Goal: Task Accomplishment & Management: Use online tool/utility

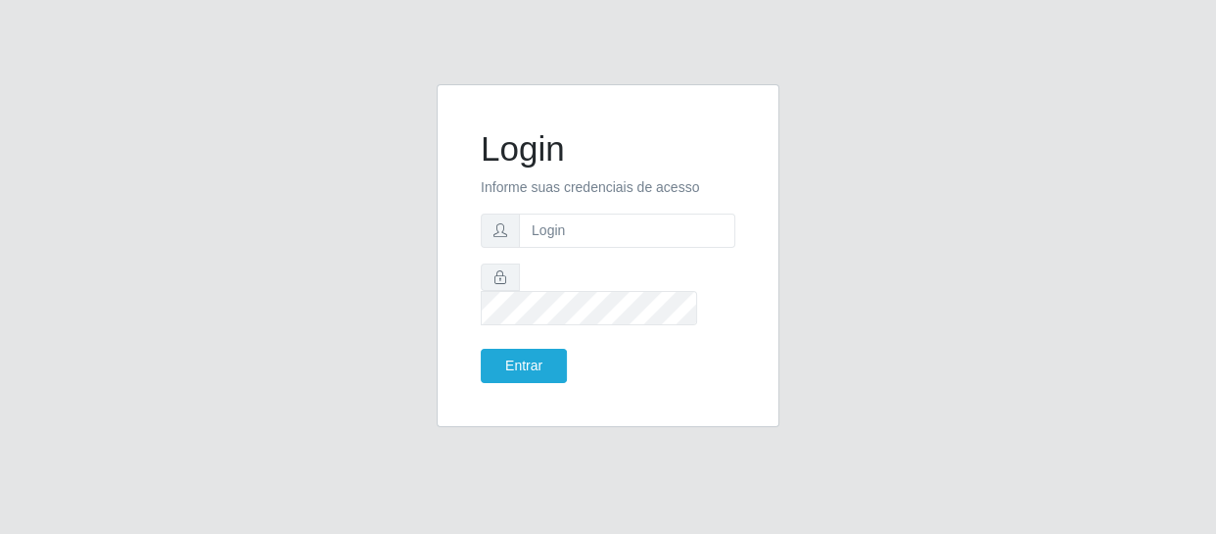
type input "[EMAIL_ADDRESS][DOMAIN_NAME]"
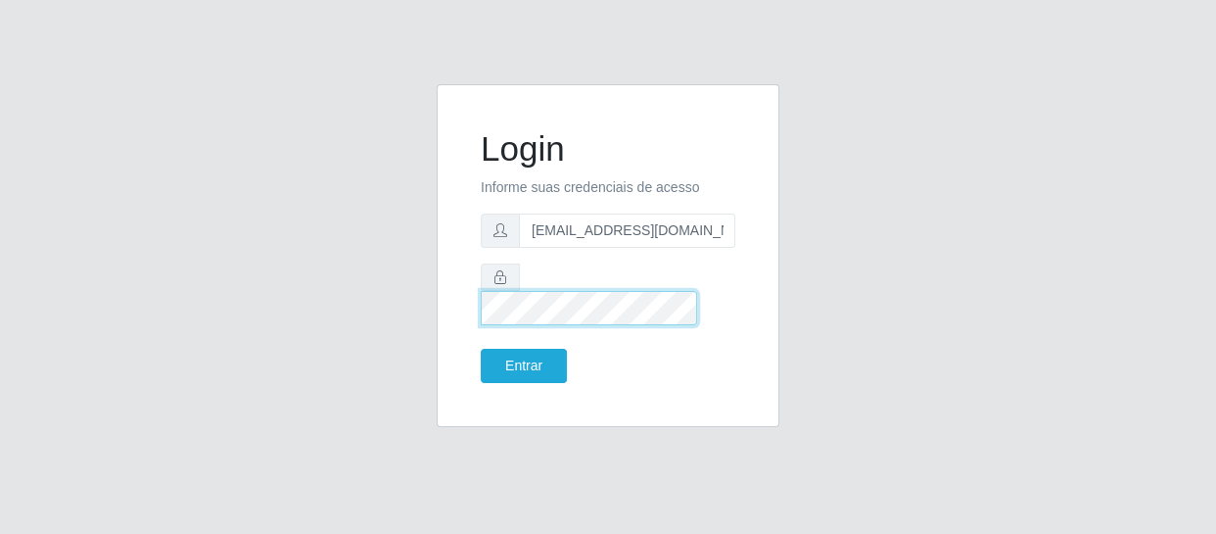
click at [481, 349] on button "Entrar" at bounding box center [524, 366] width 86 height 34
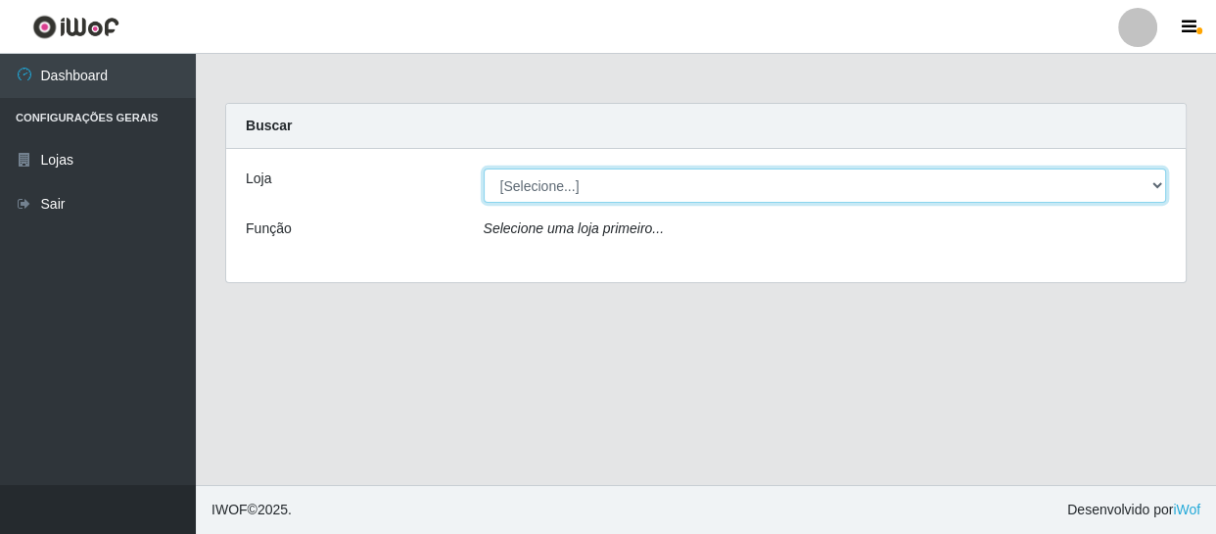
click at [564, 190] on select "[Selecione...] SuperFácil Atacado - São Gonçalo do Amarante" at bounding box center [825, 185] width 683 height 34
select select "408"
click at [484, 168] on select "[Selecione...] SuperFácil Atacado - São Gonçalo do Amarante" at bounding box center [825, 185] width 683 height 34
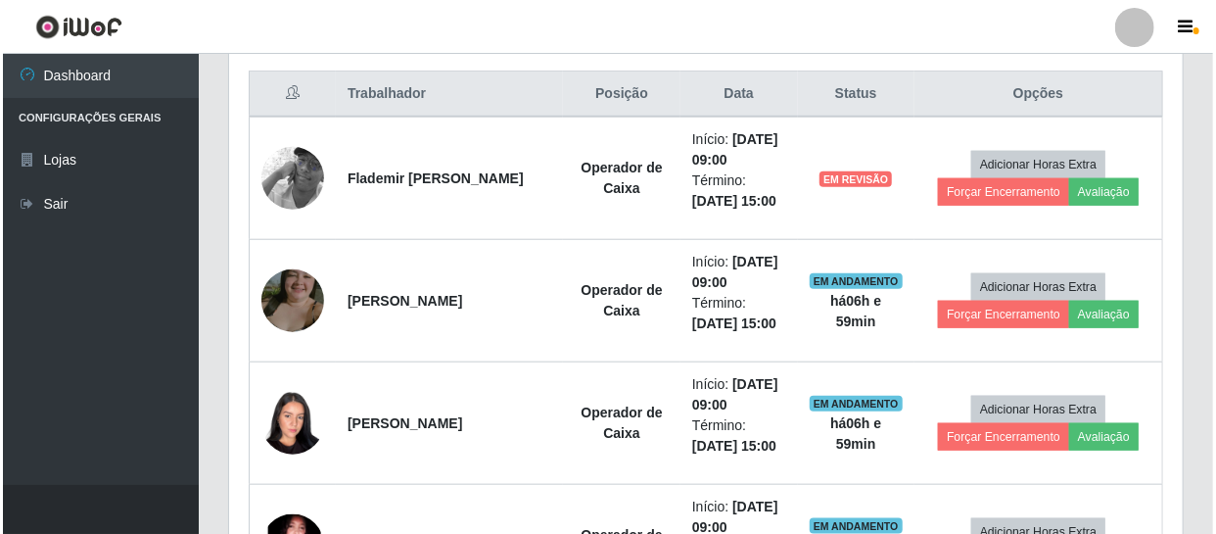
scroll to position [774, 0]
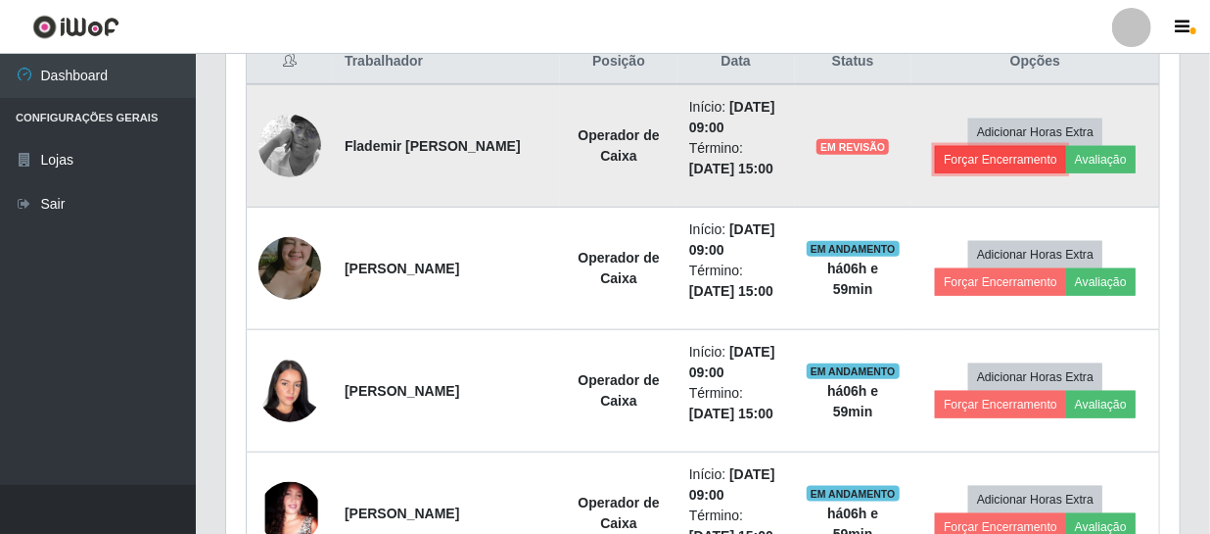
click at [989, 163] on button "Forçar Encerramento" at bounding box center [1000, 159] width 131 height 27
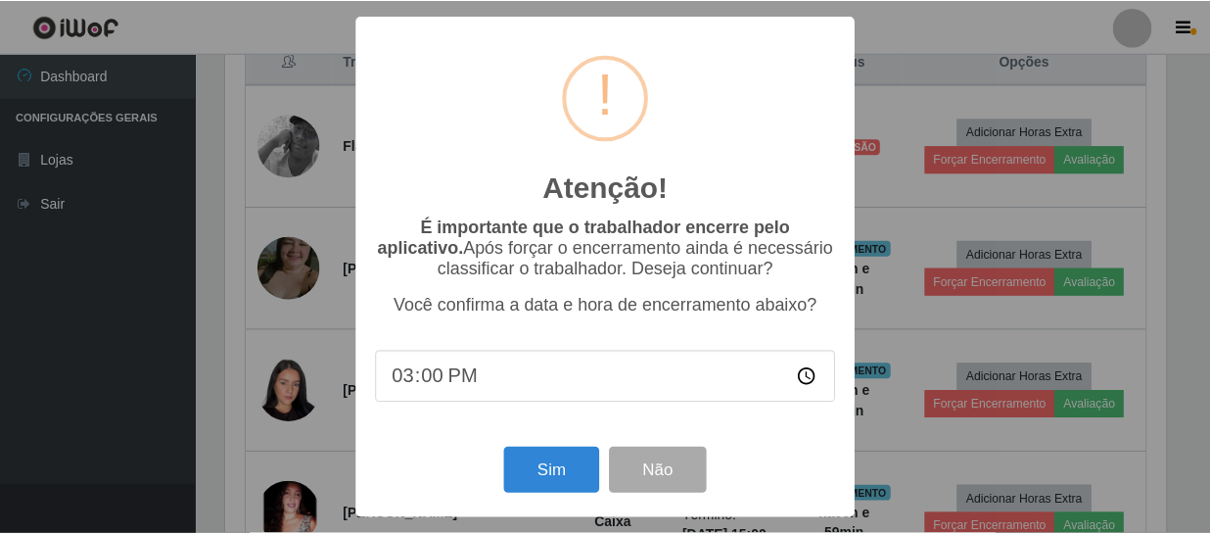
scroll to position [406, 945]
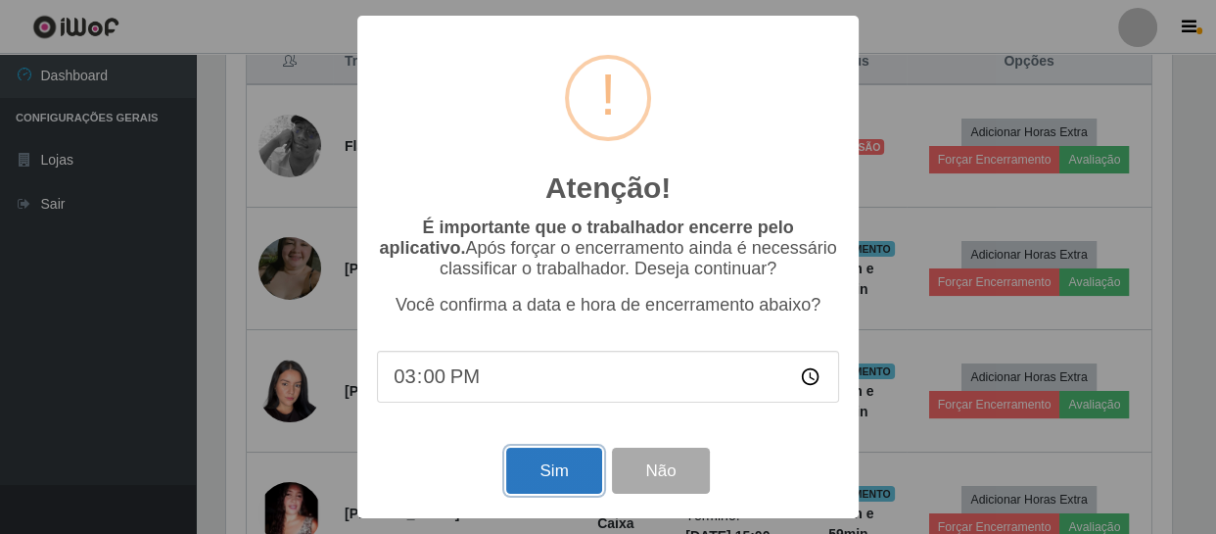
click at [556, 492] on button "Sim" at bounding box center [553, 471] width 95 height 46
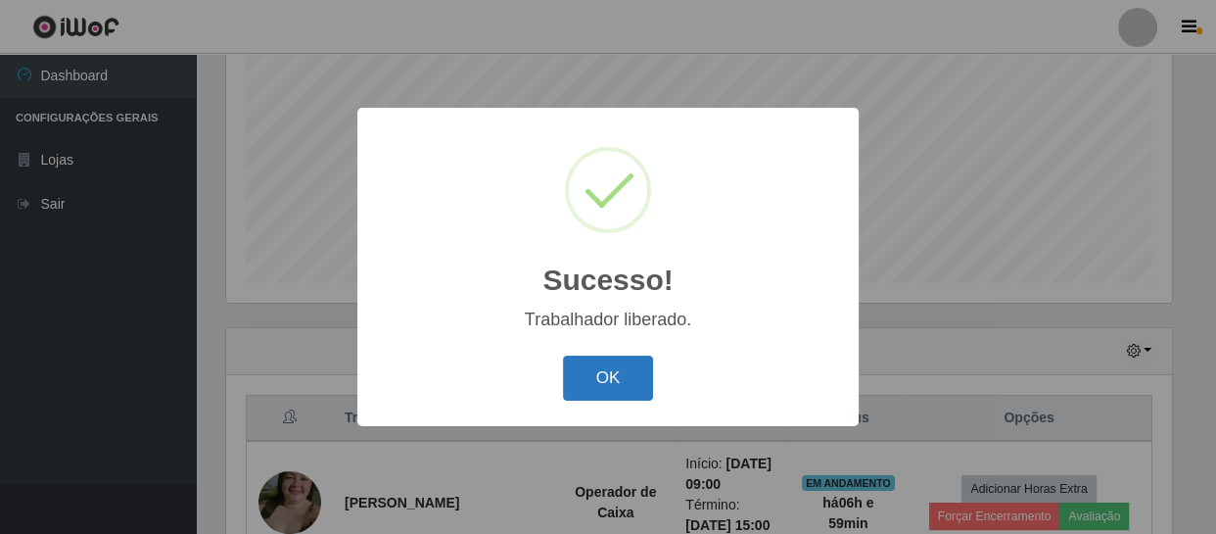
click at [614, 395] on button "OK" at bounding box center [608, 378] width 91 height 46
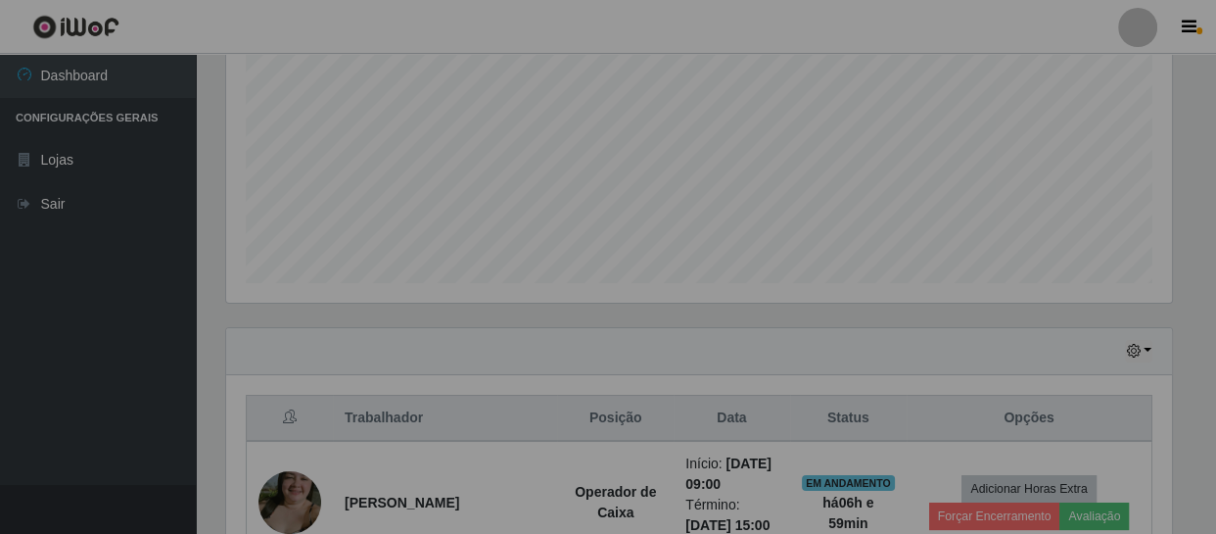
scroll to position [406, 954]
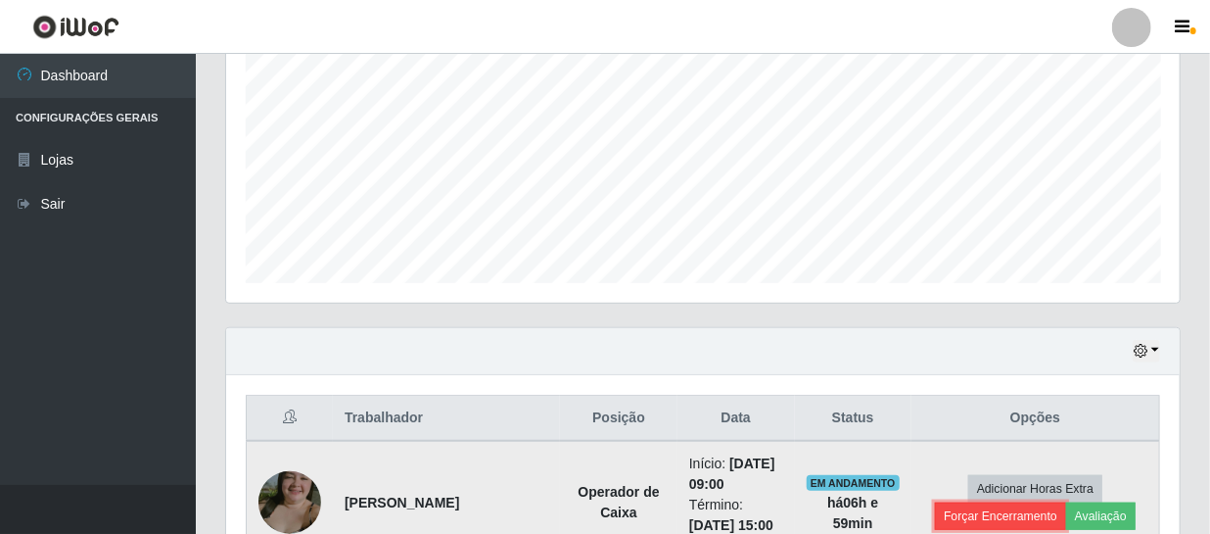
click at [995, 516] on button "Forçar Encerramento" at bounding box center [1000, 515] width 131 height 27
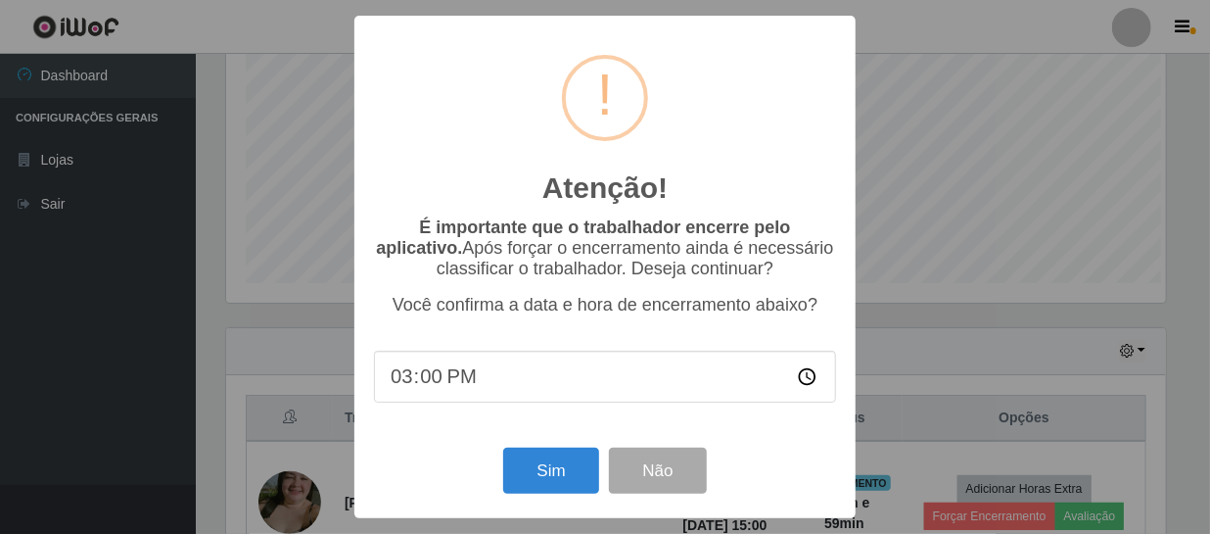
scroll to position [406, 945]
click at [540, 470] on button "Sim" at bounding box center [553, 471] width 95 height 46
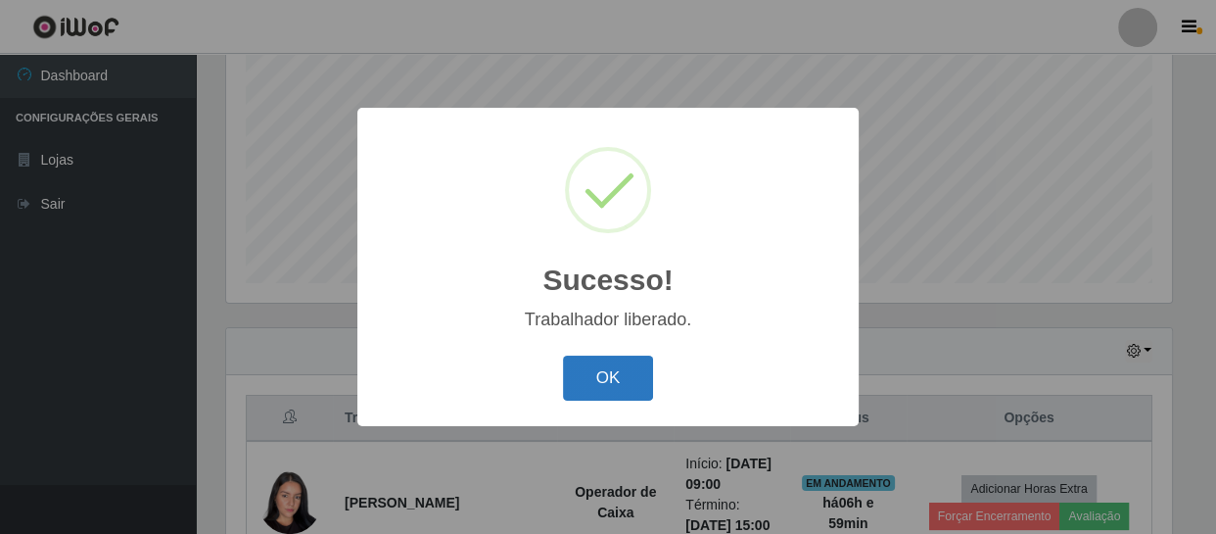
click at [609, 369] on button "OK" at bounding box center [608, 378] width 91 height 46
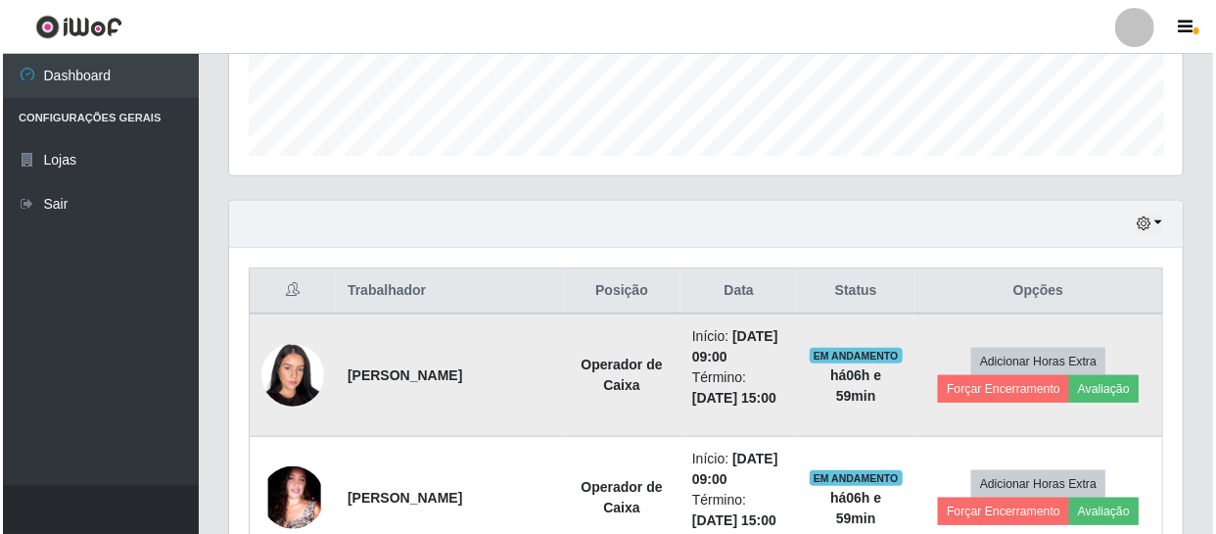
scroll to position [595, 0]
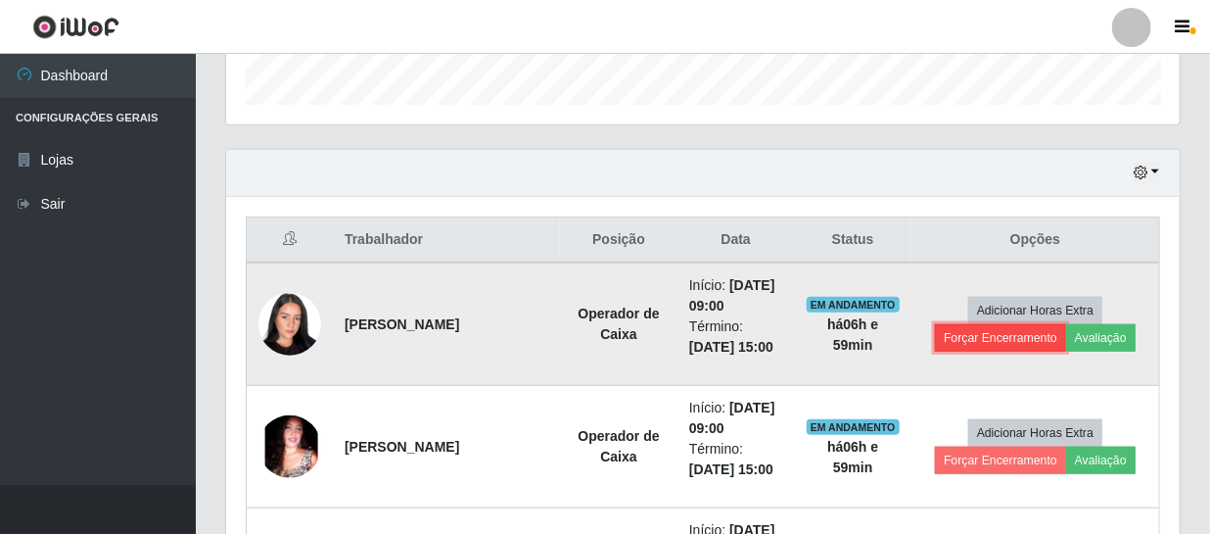
click at [1048, 338] on button "Forçar Encerramento" at bounding box center [1000, 337] width 131 height 27
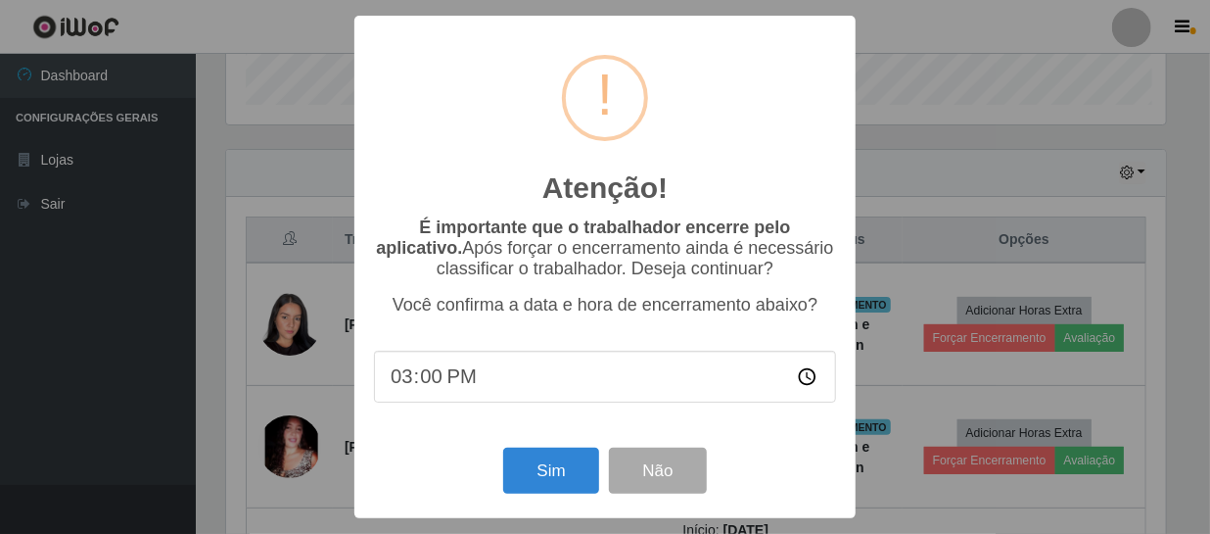
scroll to position [406, 945]
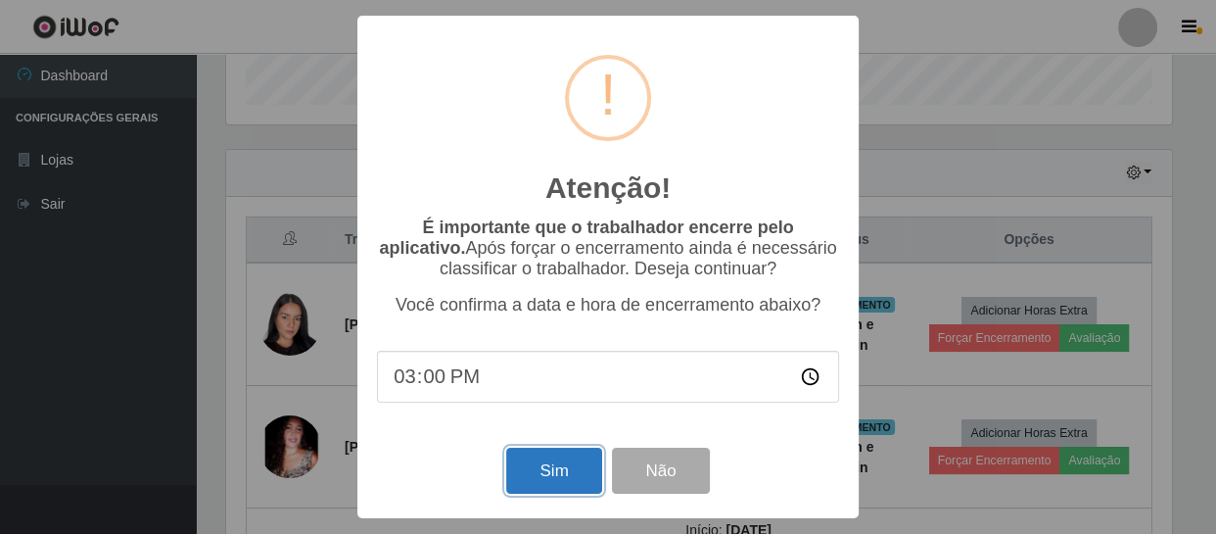
click at [584, 462] on button "Sim" at bounding box center [553, 471] width 95 height 46
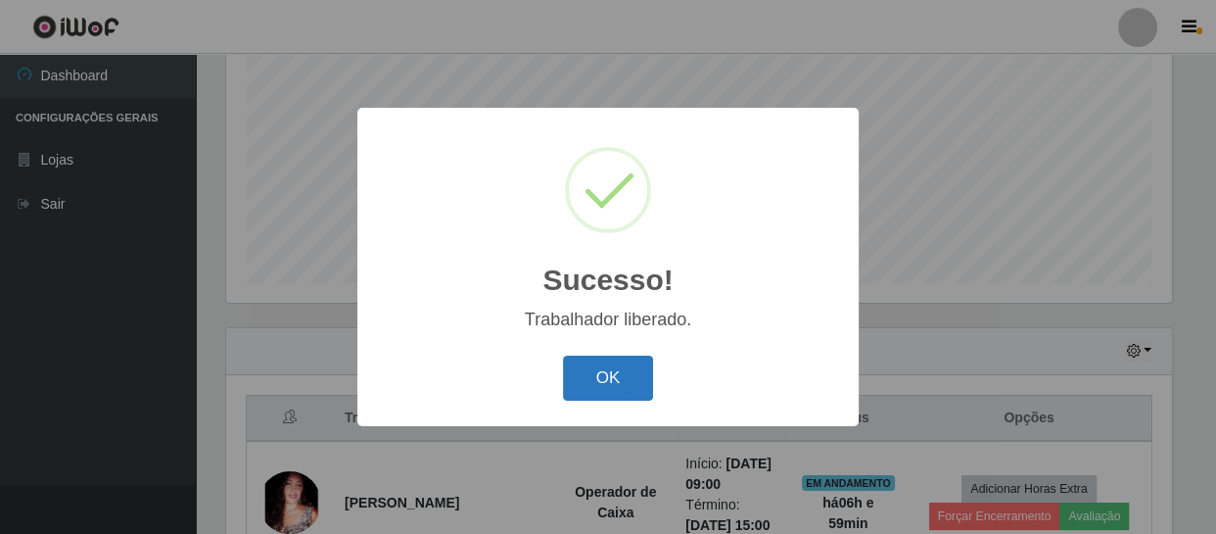
click at [630, 386] on button "OK" at bounding box center [608, 378] width 91 height 46
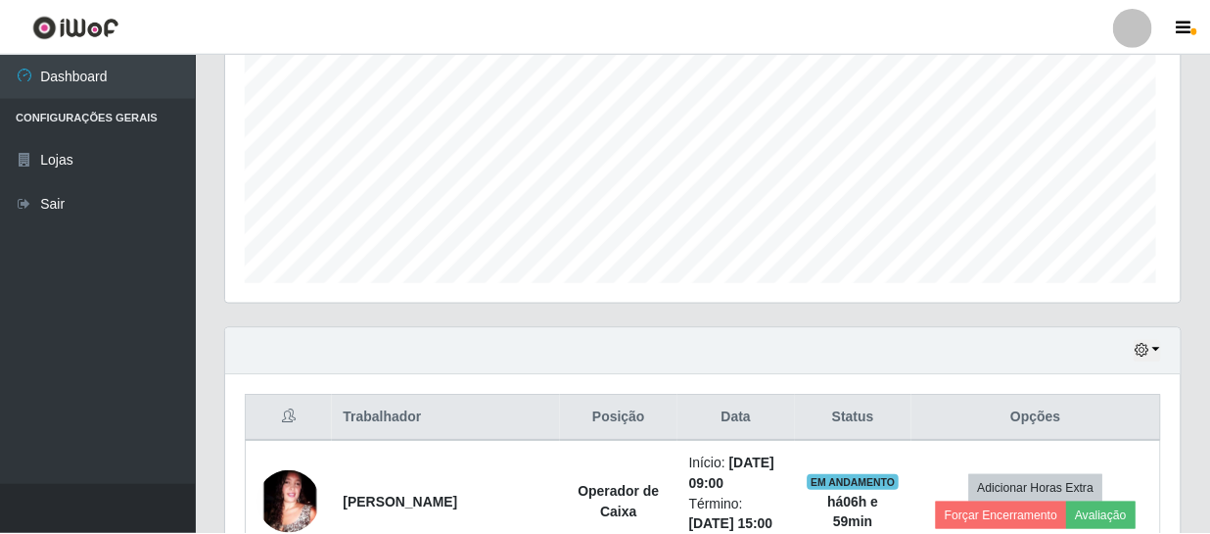
scroll to position [0, 0]
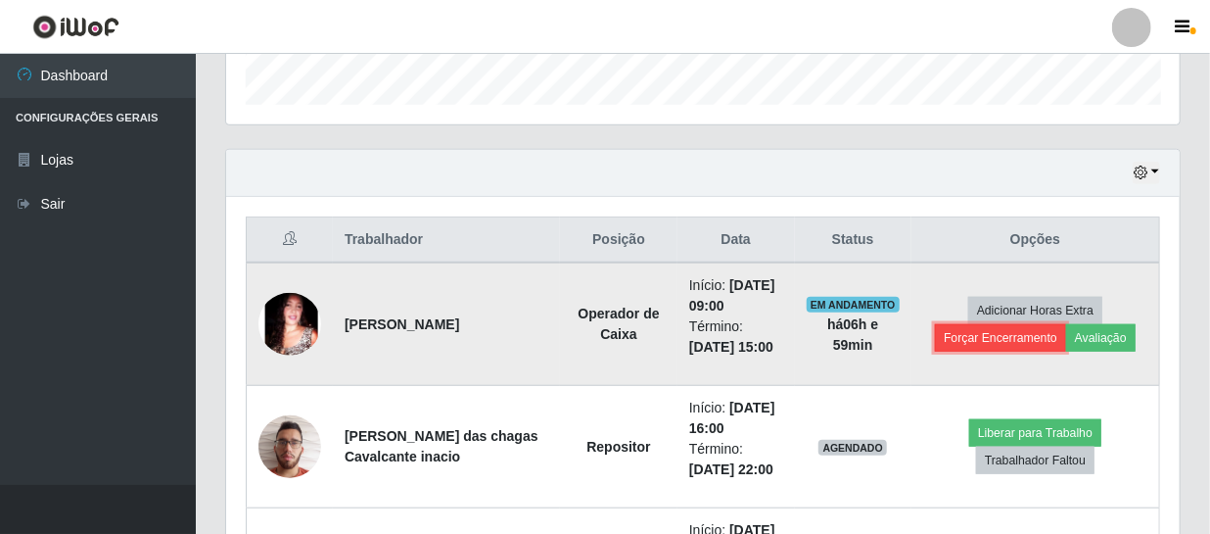
click at [982, 333] on button "Forçar Encerramento" at bounding box center [1000, 337] width 131 height 27
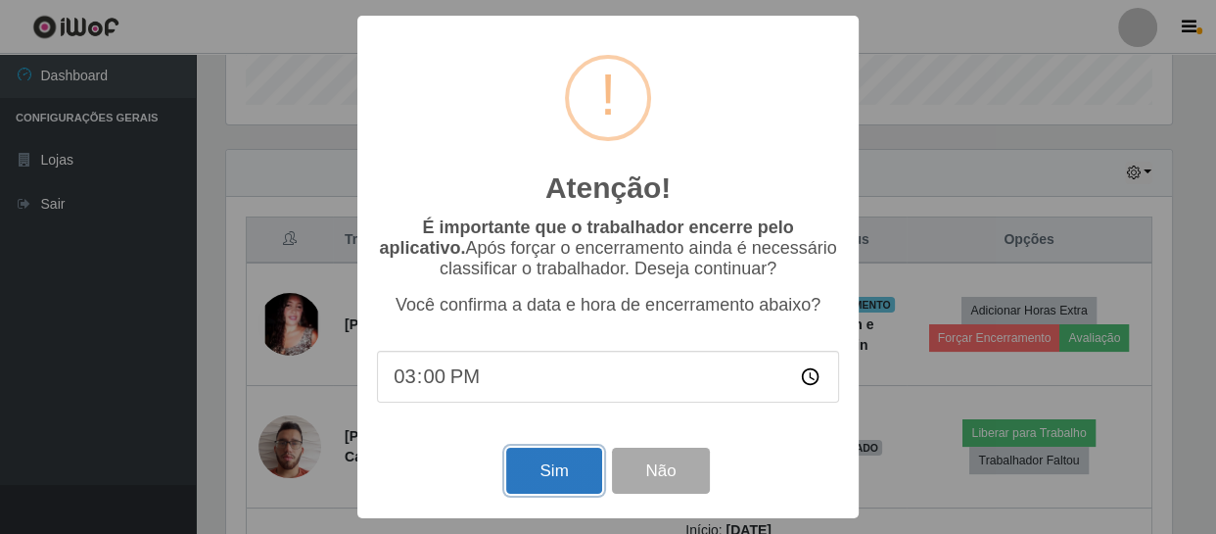
click at [553, 475] on button "Sim" at bounding box center [553, 471] width 95 height 46
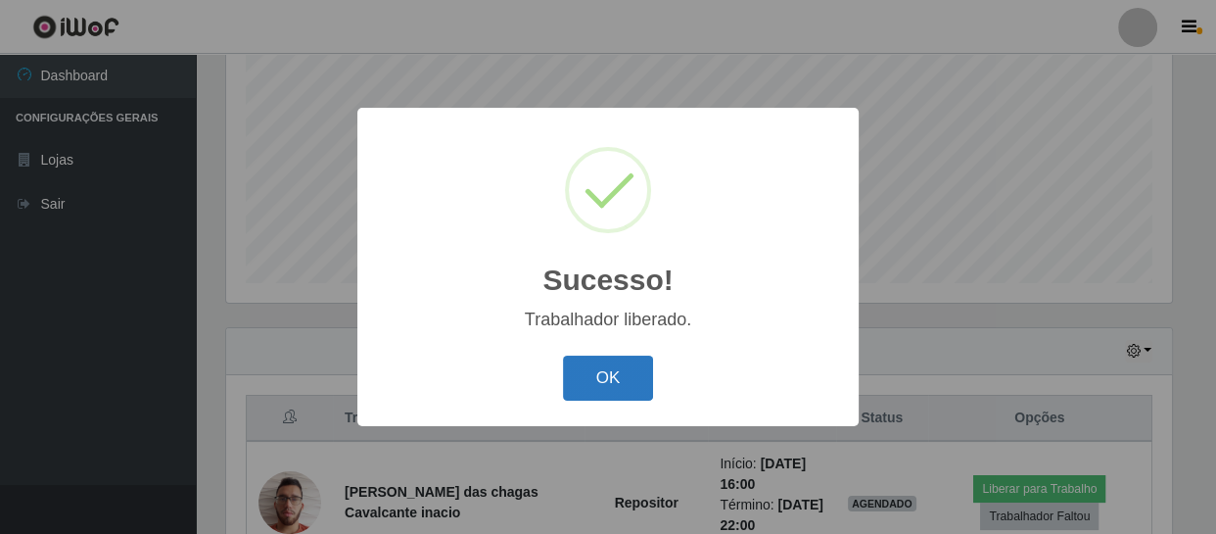
click at [600, 378] on button "OK" at bounding box center [608, 378] width 91 height 46
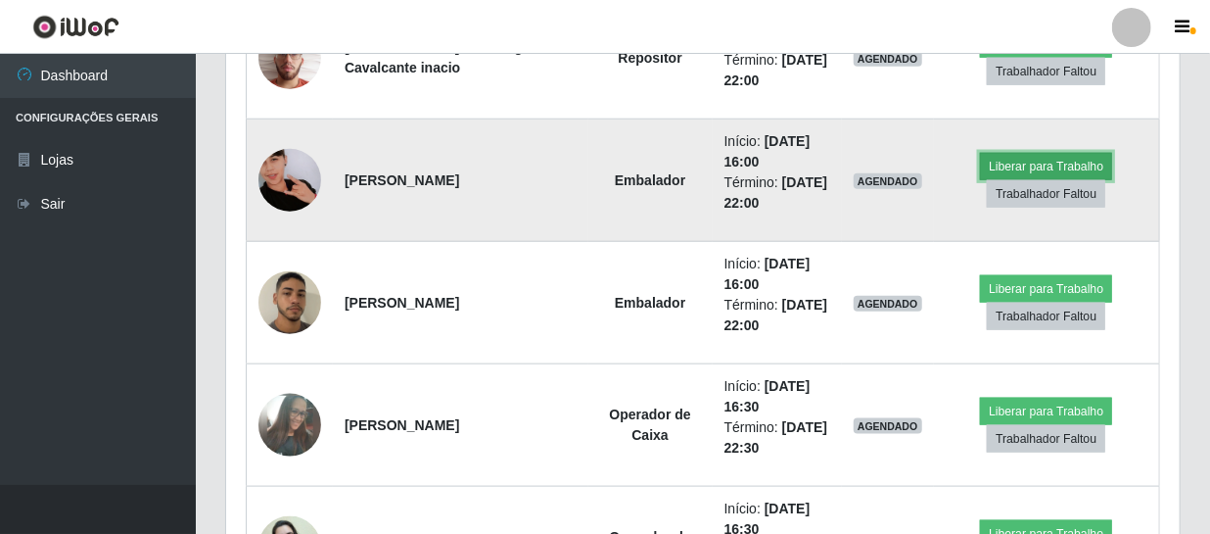
click at [1014, 162] on button "Liberar para Trabalho" at bounding box center [1046, 166] width 132 height 27
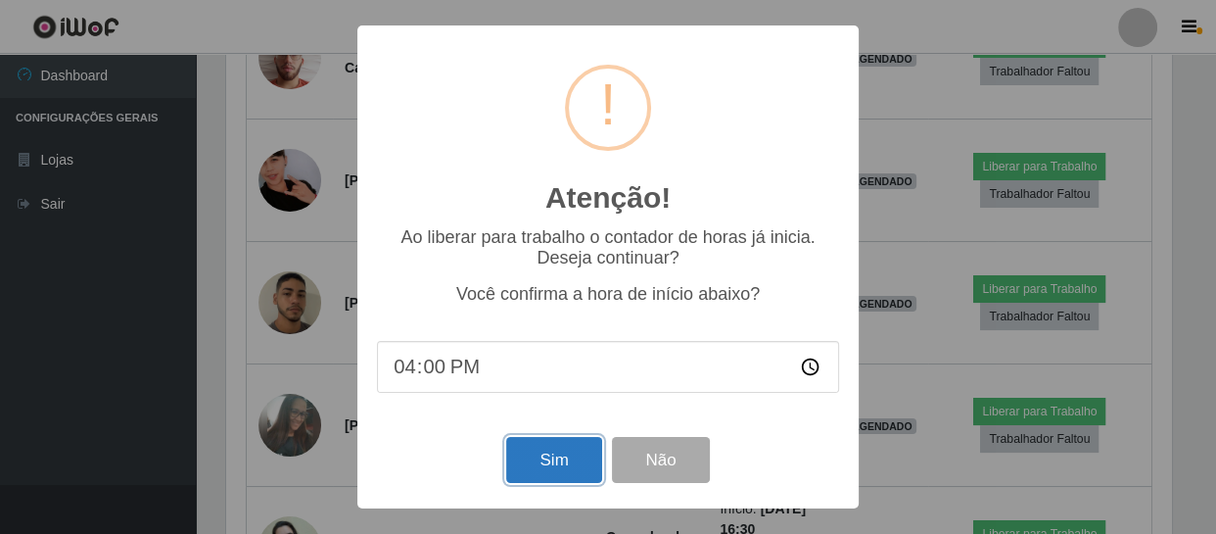
click at [577, 467] on button "Sim" at bounding box center [553, 460] width 95 height 46
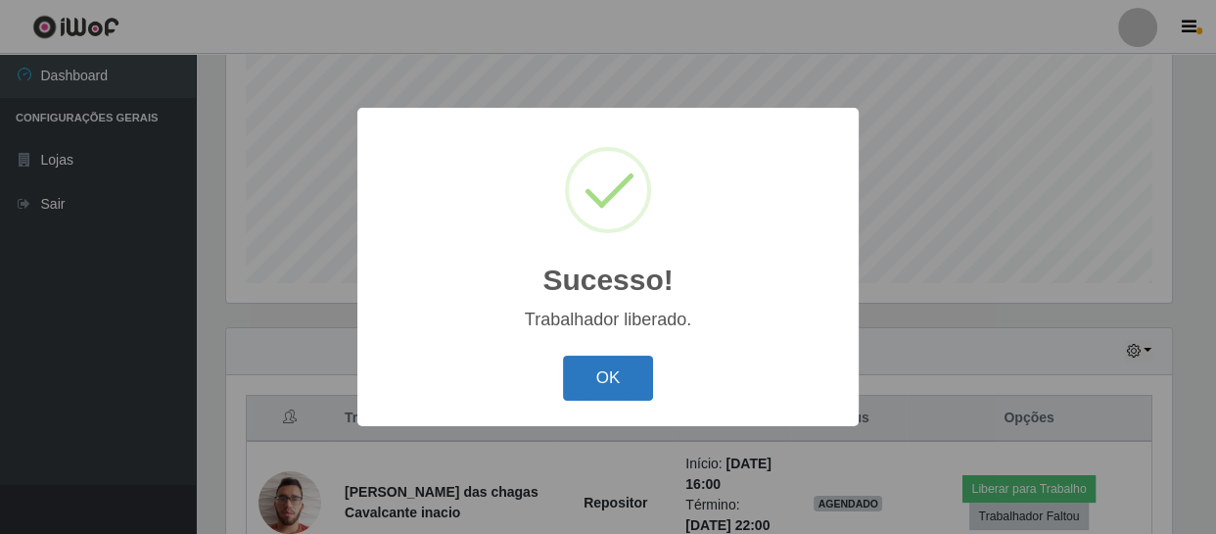
click at [624, 368] on button "OK" at bounding box center [608, 378] width 91 height 46
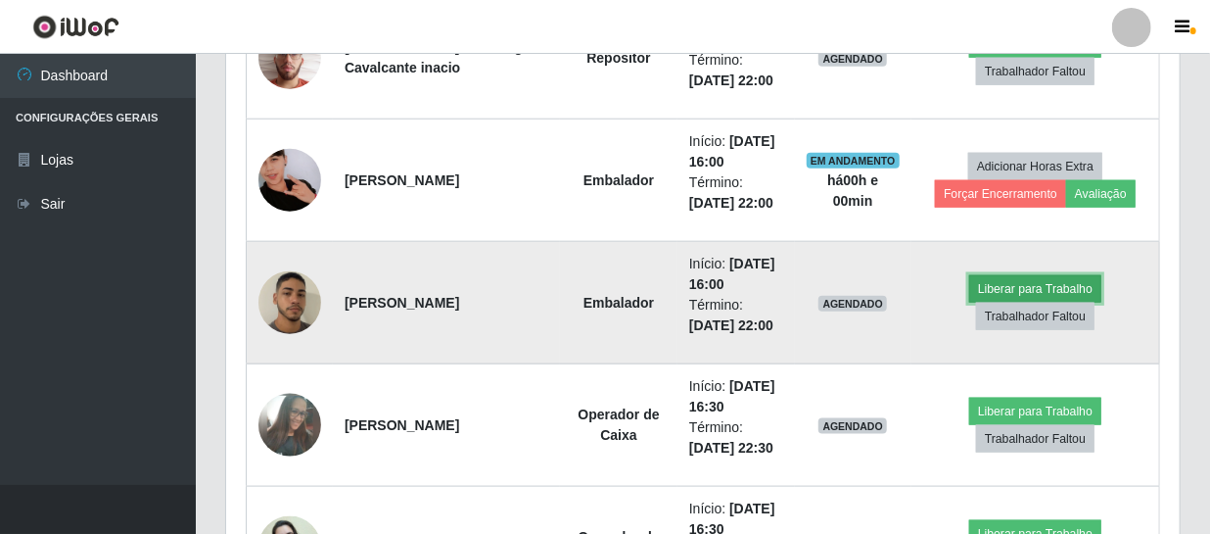
click at [1000, 285] on button "Liberar para Trabalho" at bounding box center [1035, 288] width 132 height 27
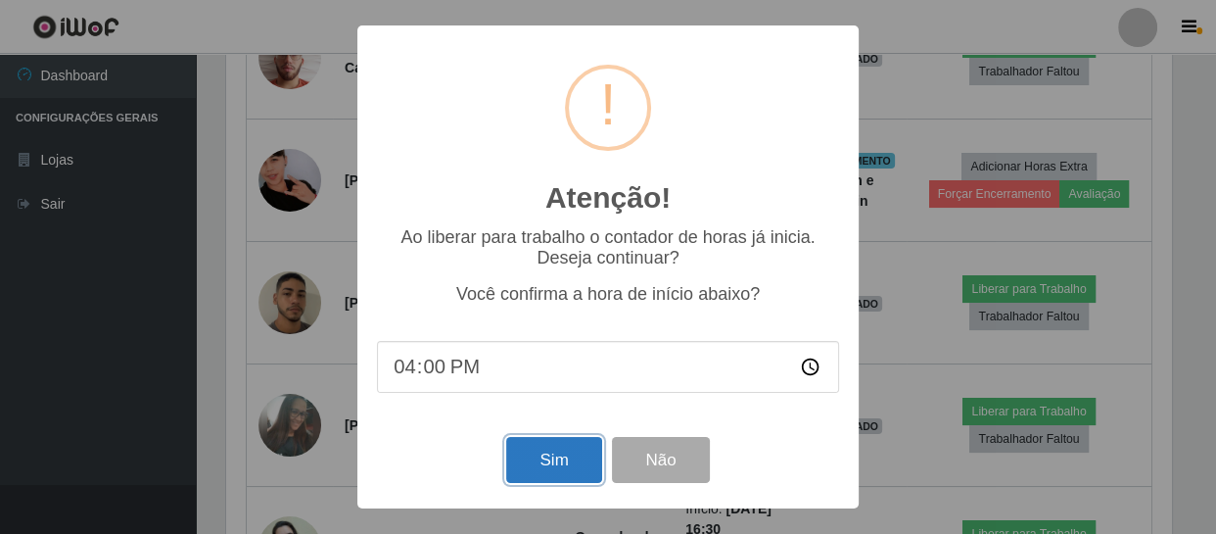
click at [565, 459] on button "Sim" at bounding box center [553, 460] width 95 height 46
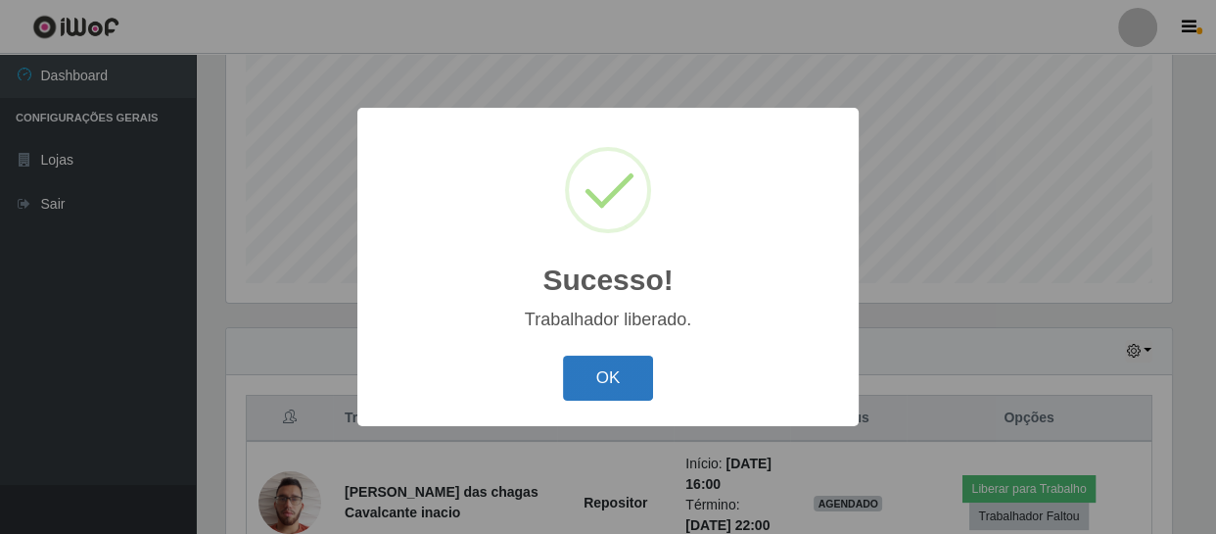
click at [622, 376] on button "OK" at bounding box center [608, 378] width 91 height 46
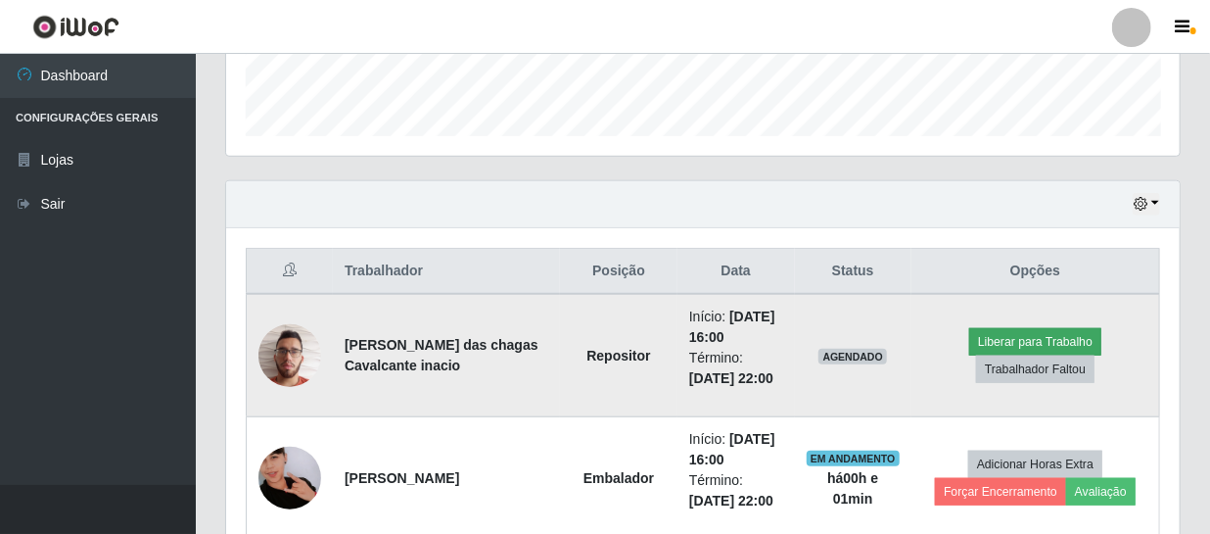
scroll to position [595, 0]
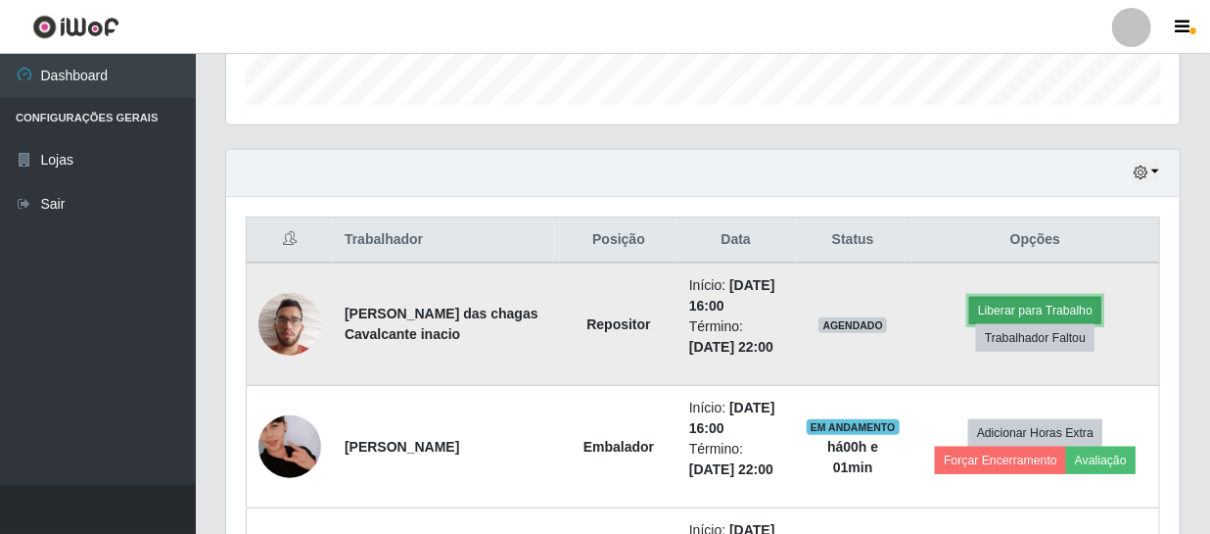
click at [1026, 304] on button "Liberar para Trabalho" at bounding box center [1035, 310] width 132 height 27
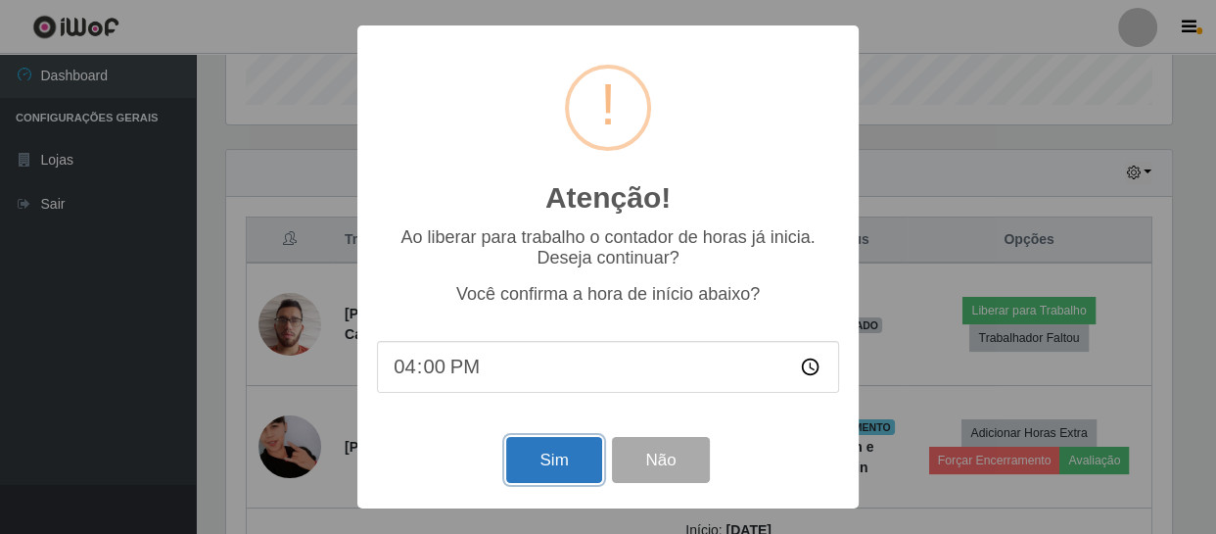
click at [566, 450] on button "Sim" at bounding box center [553, 460] width 95 height 46
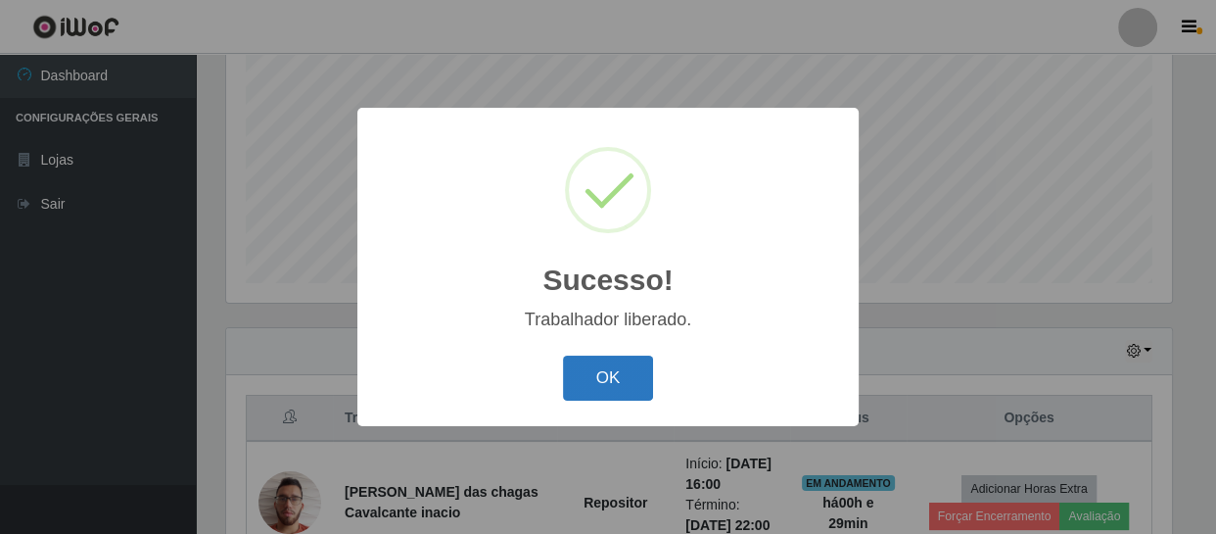
click at [588, 370] on button "OK" at bounding box center [608, 378] width 91 height 46
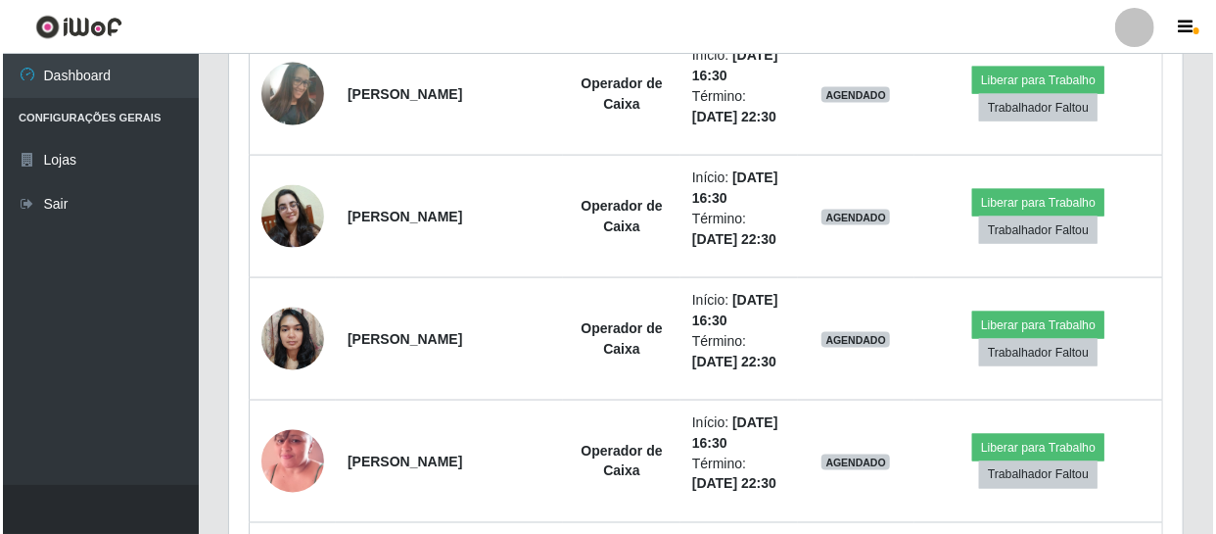
scroll to position [1218, 0]
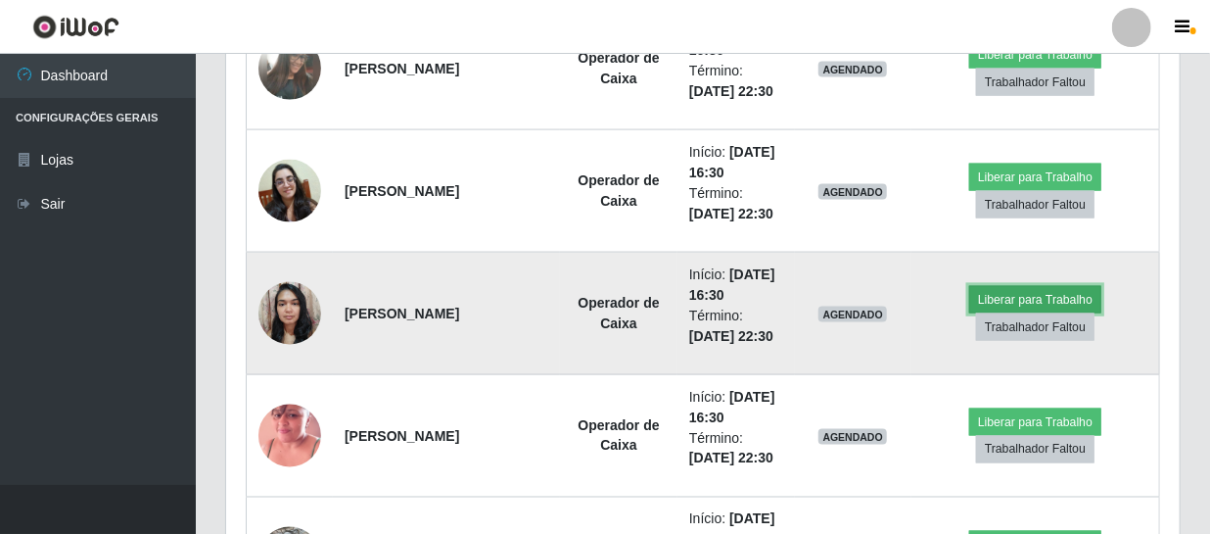
click at [1002, 302] on button "Liberar para Trabalho" at bounding box center [1035, 299] width 132 height 27
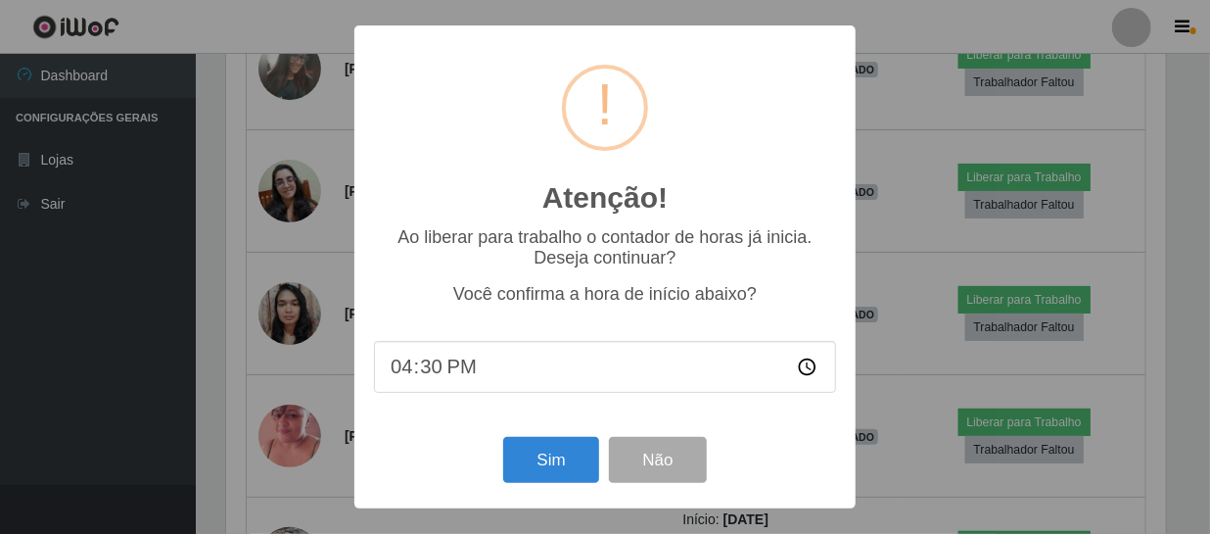
scroll to position [406, 945]
click at [530, 459] on button "Sim" at bounding box center [553, 460] width 95 height 46
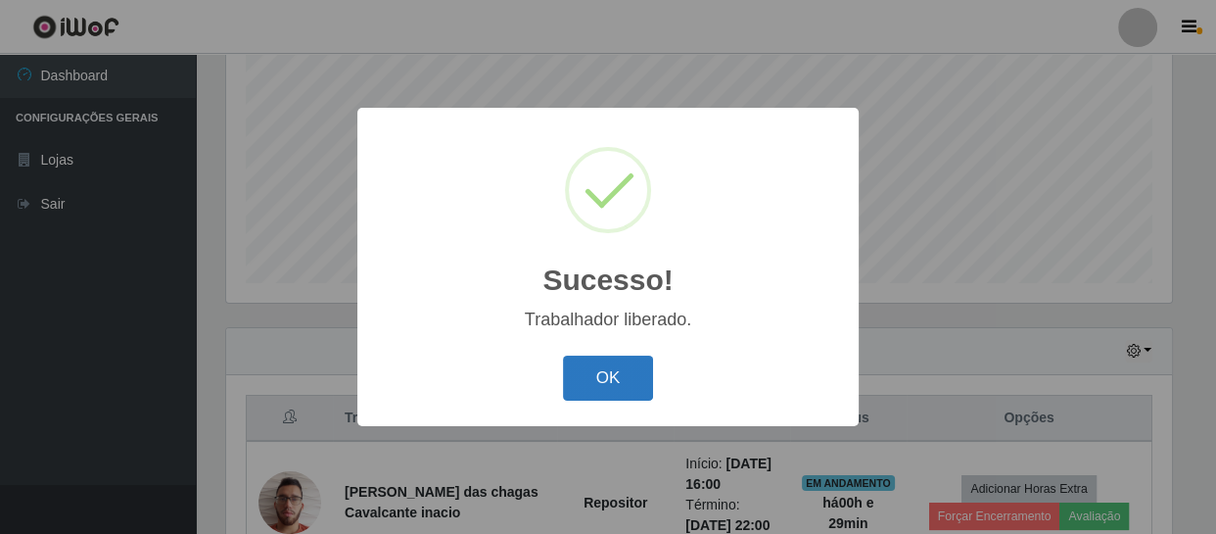
click at [618, 377] on button "OK" at bounding box center [608, 378] width 91 height 46
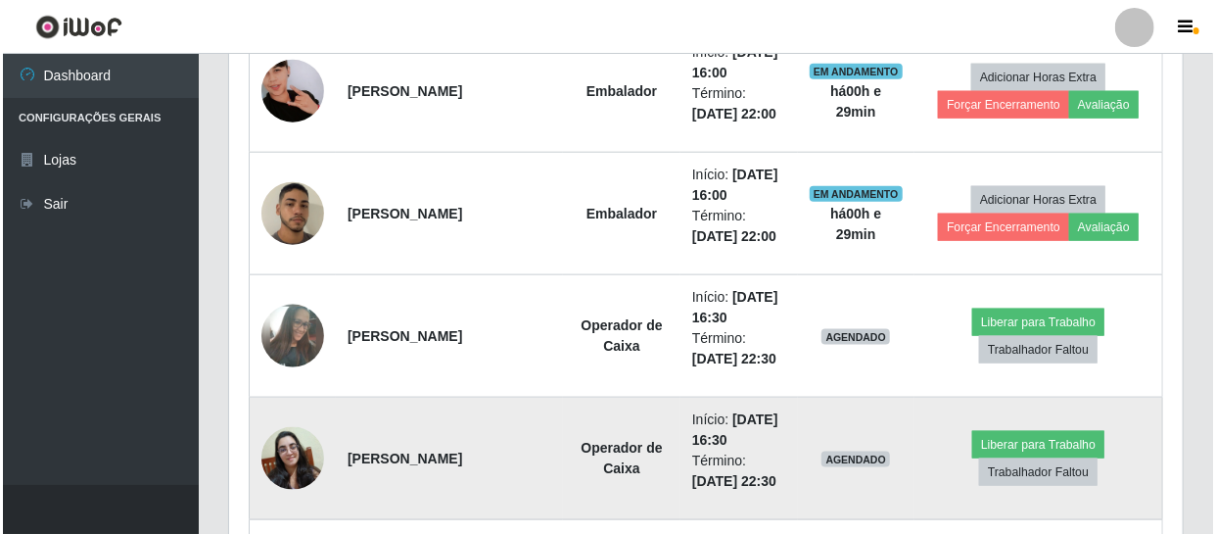
scroll to position [1129, 0]
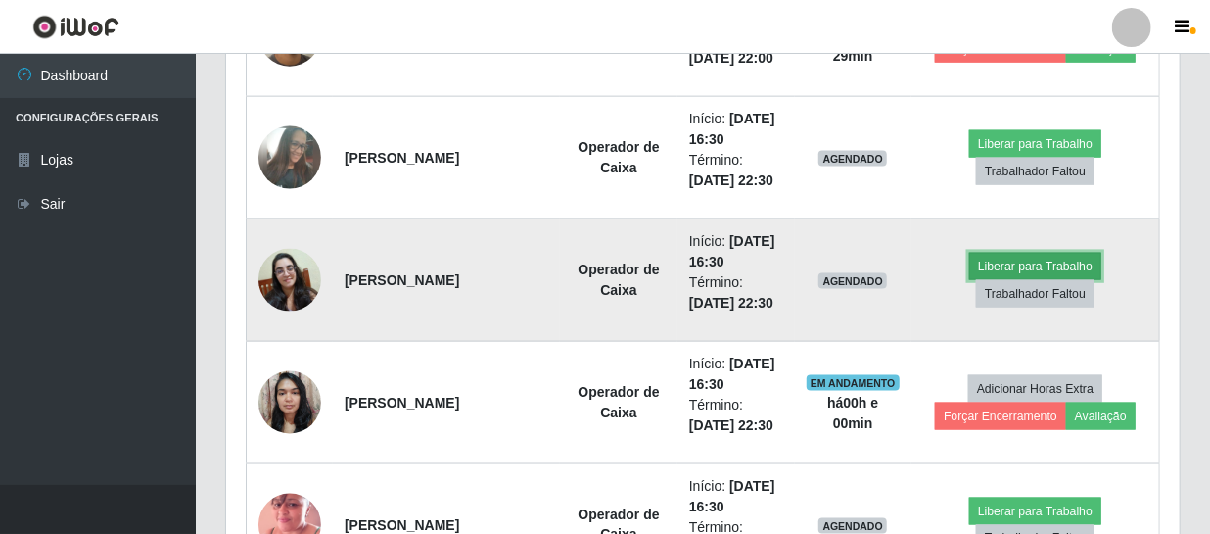
click at [1048, 263] on button "Liberar para Trabalho" at bounding box center [1035, 266] width 132 height 27
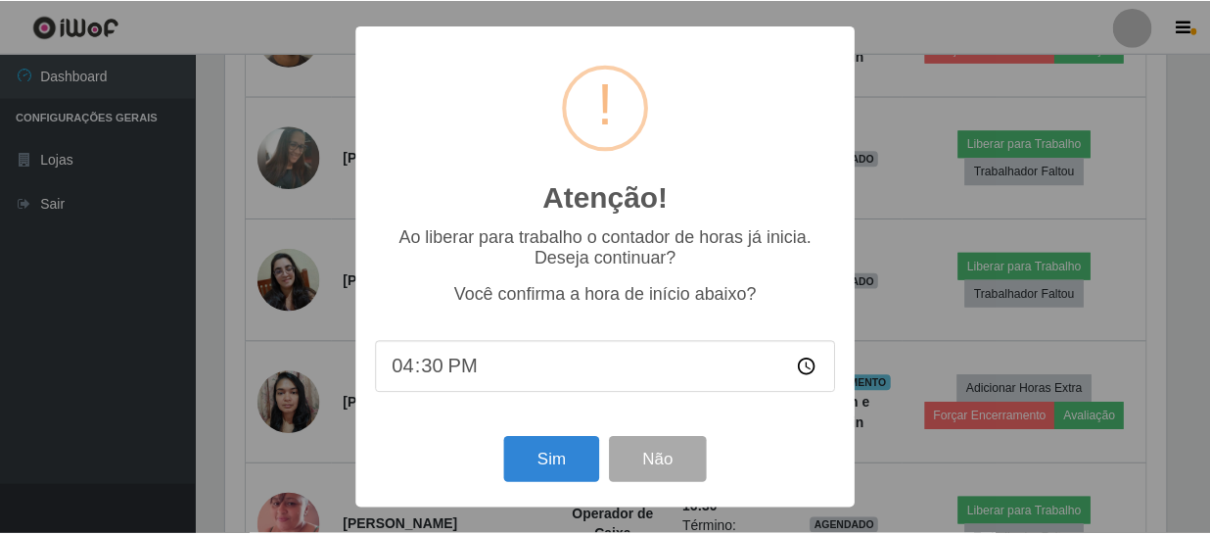
scroll to position [406, 945]
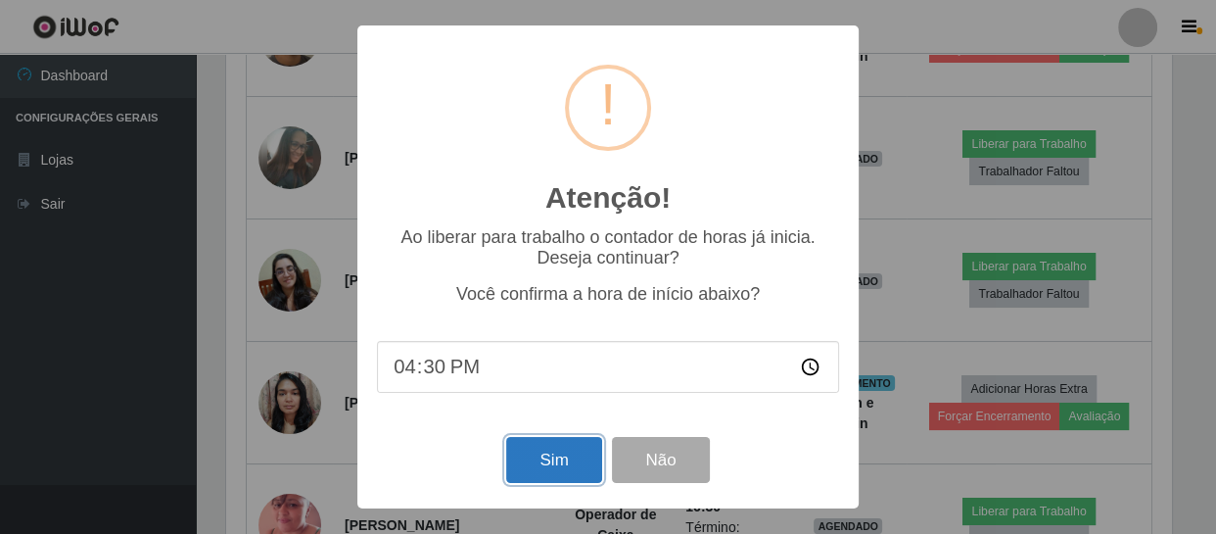
click at [568, 456] on button "Sim" at bounding box center [553, 460] width 95 height 46
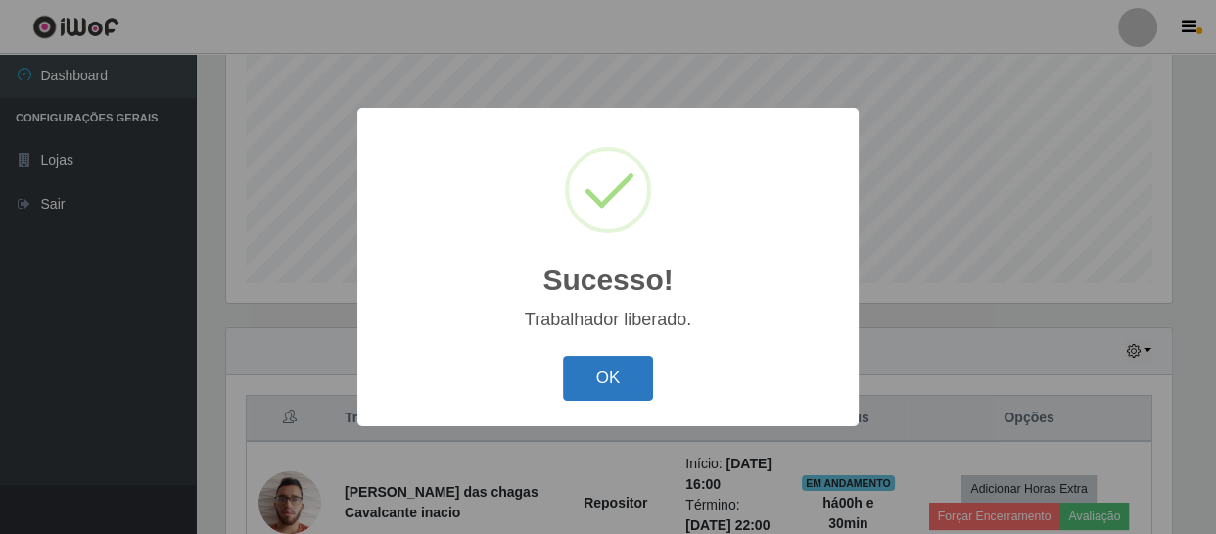
click at [617, 374] on button "OK" at bounding box center [608, 378] width 91 height 46
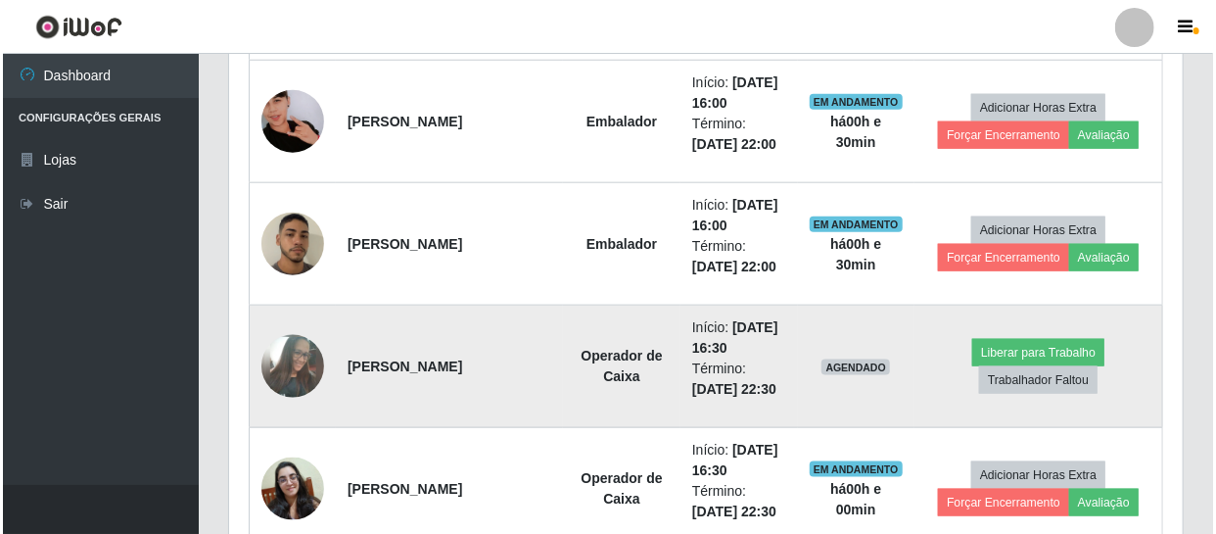
scroll to position [951, 0]
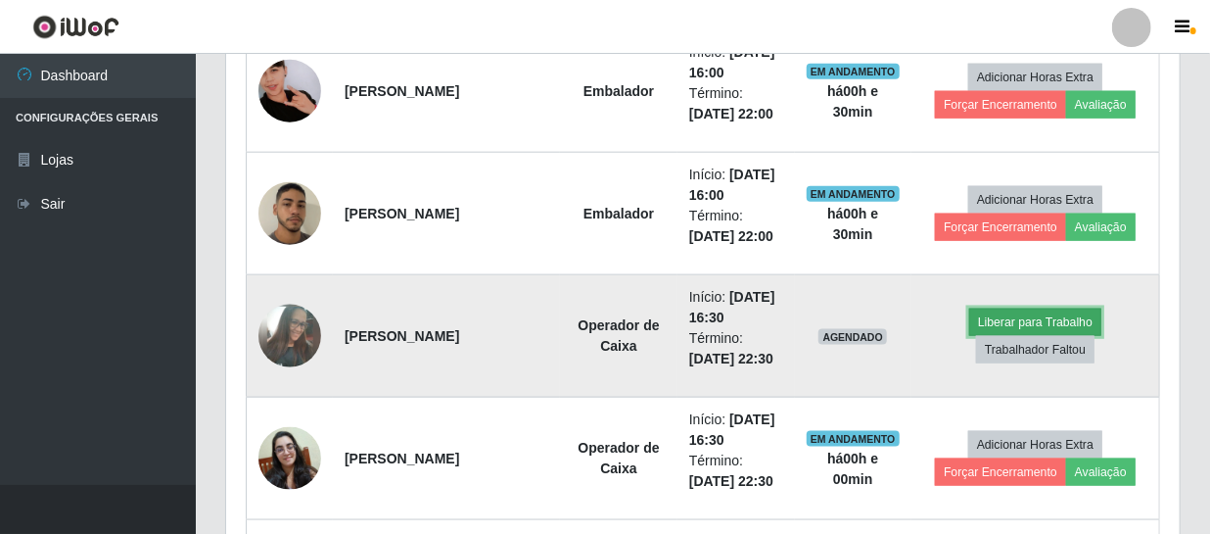
click at [1013, 316] on button "Liberar para Trabalho" at bounding box center [1035, 321] width 132 height 27
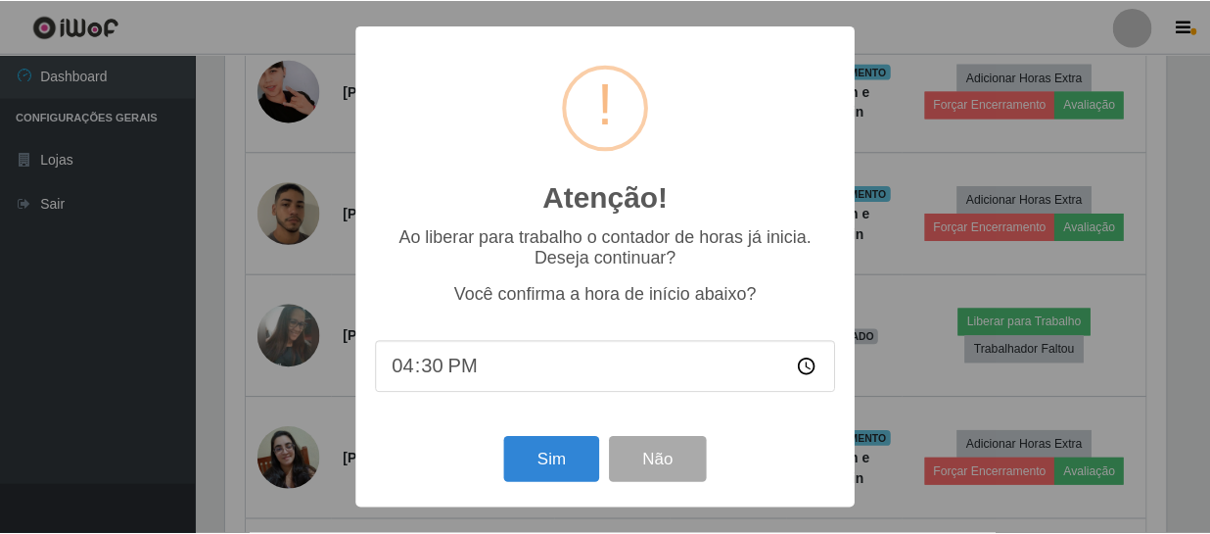
scroll to position [406, 945]
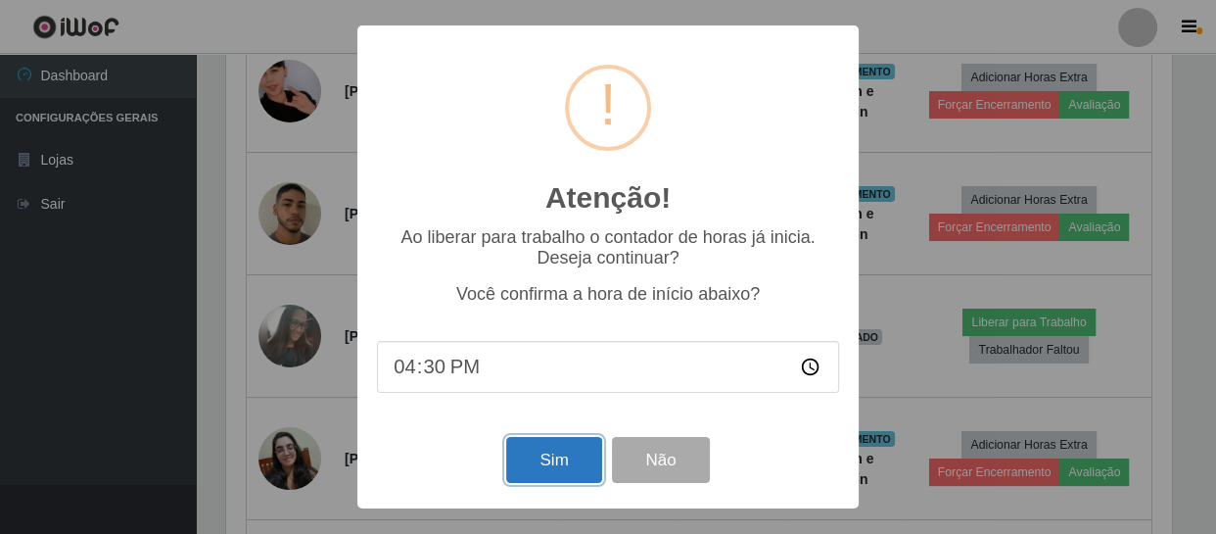
click at [570, 453] on button "Sim" at bounding box center [553, 460] width 95 height 46
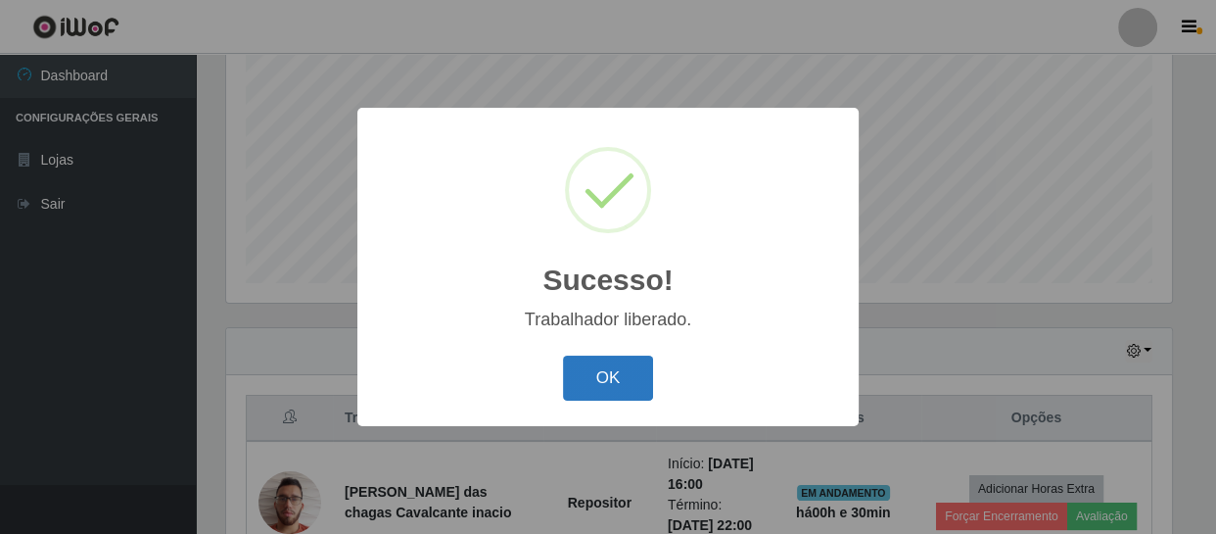
click at [630, 370] on button "OK" at bounding box center [608, 378] width 91 height 46
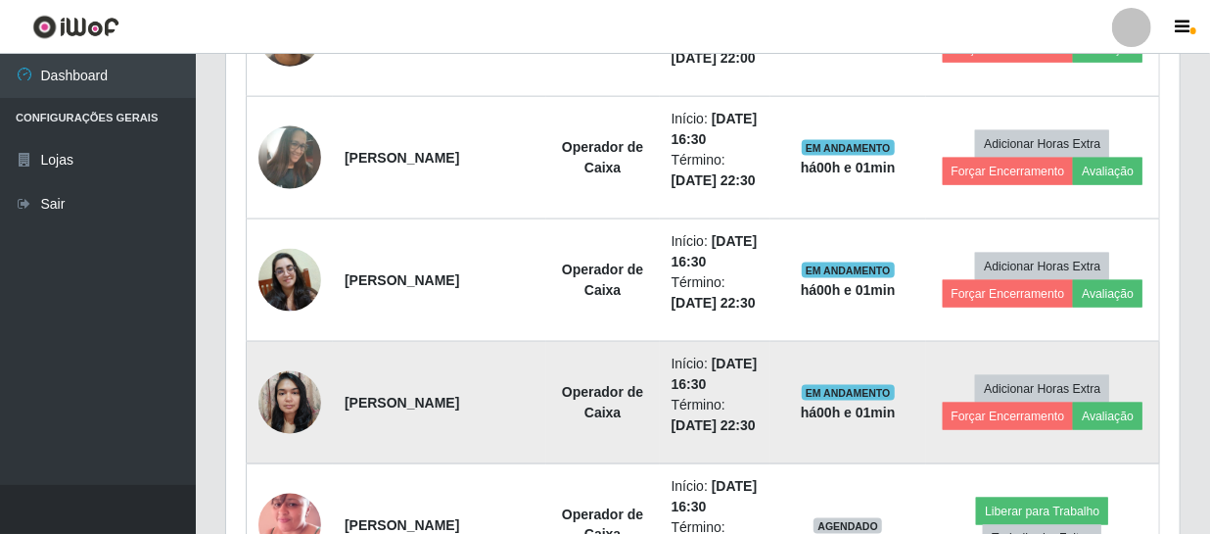
scroll to position [1218, 0]
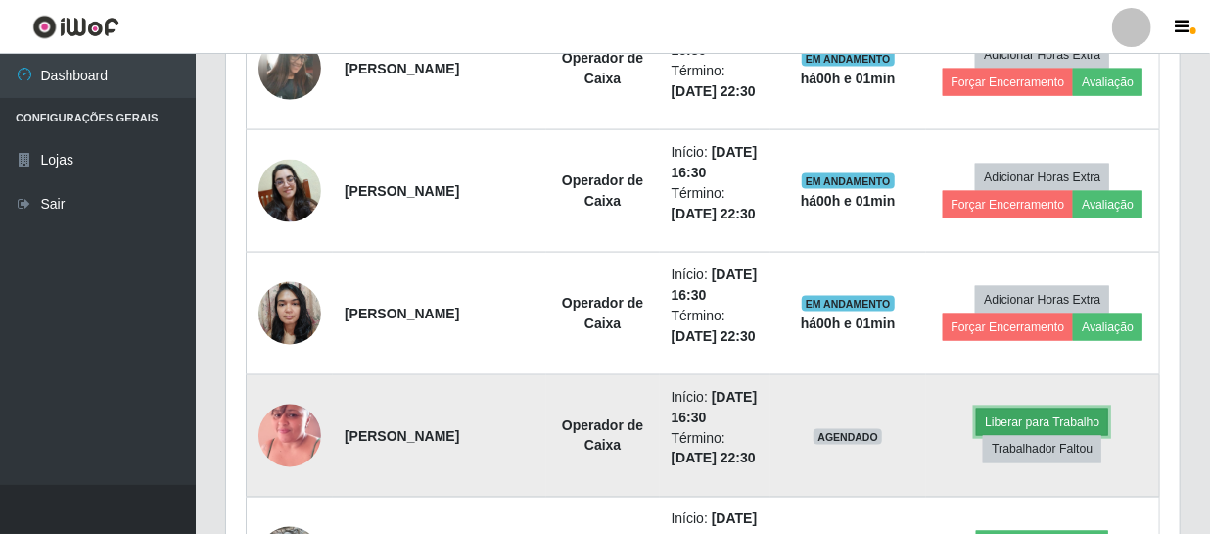
click at [1022, 422] on button "Liberar para Trabalho" at bounding box center [1042, 421] width 132 height 27
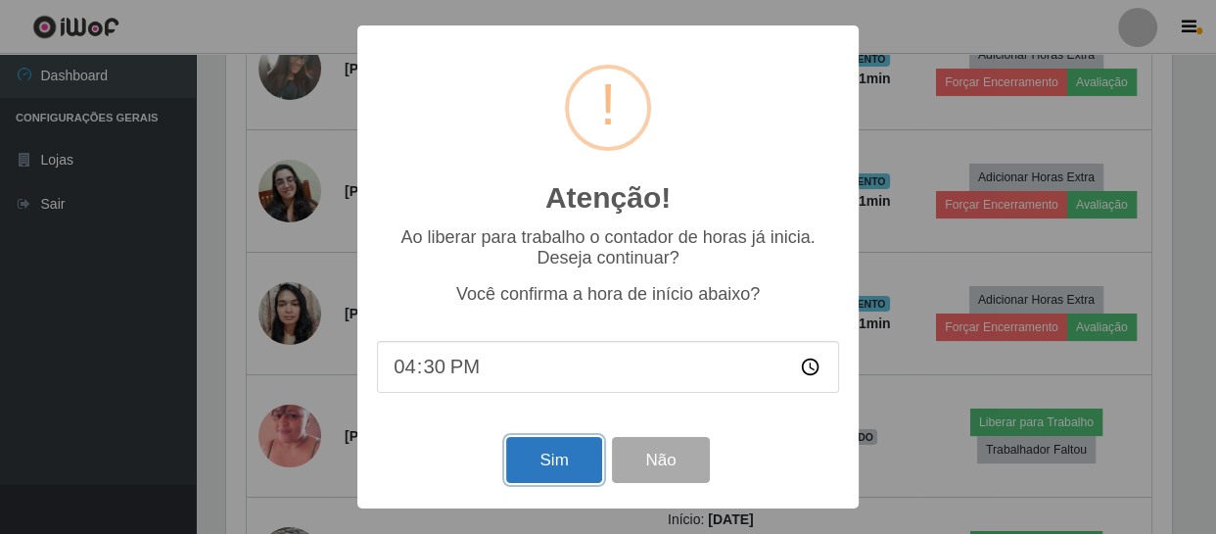
click at [527, 459] on button "Sim" at bounding box center [553, 460] width 95 height 46
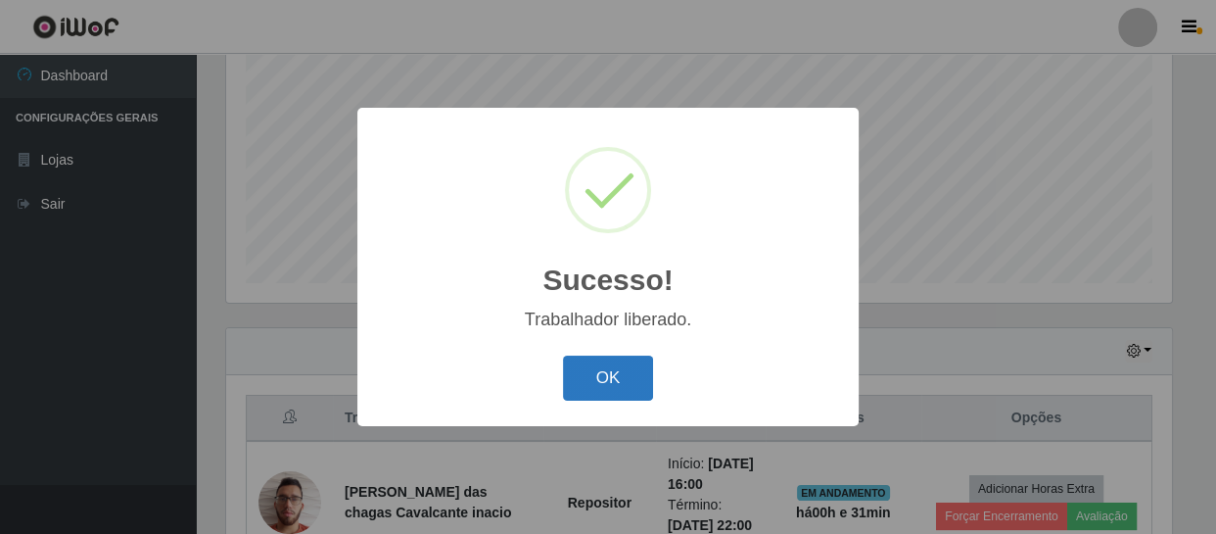
click at [597, 379] on button "OK" at bounding box center [608, 378] width 91 height 46
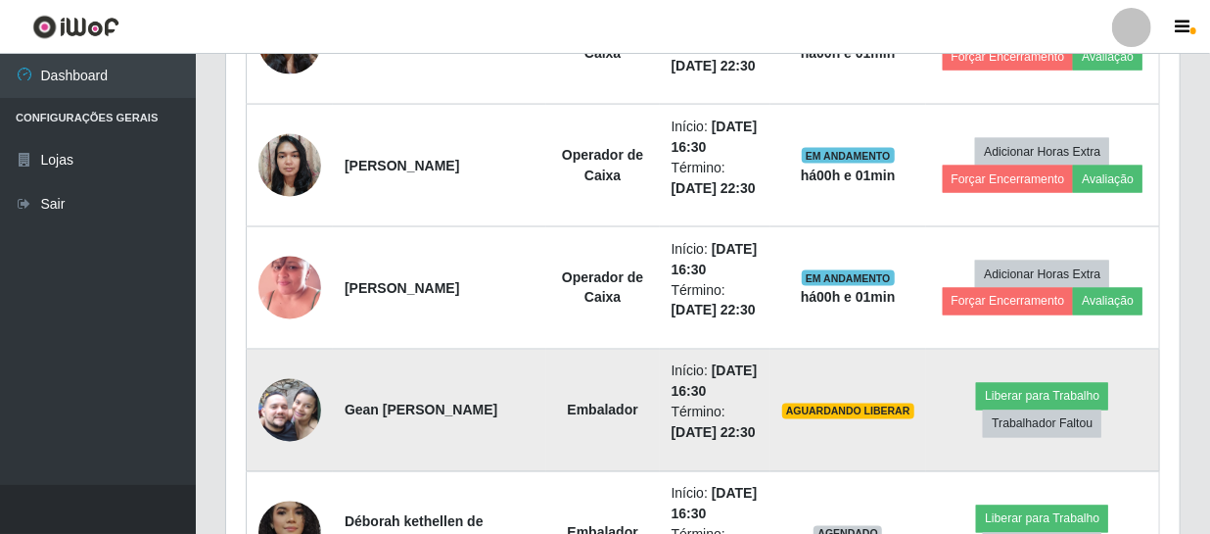
scroll to position [1485, 0]
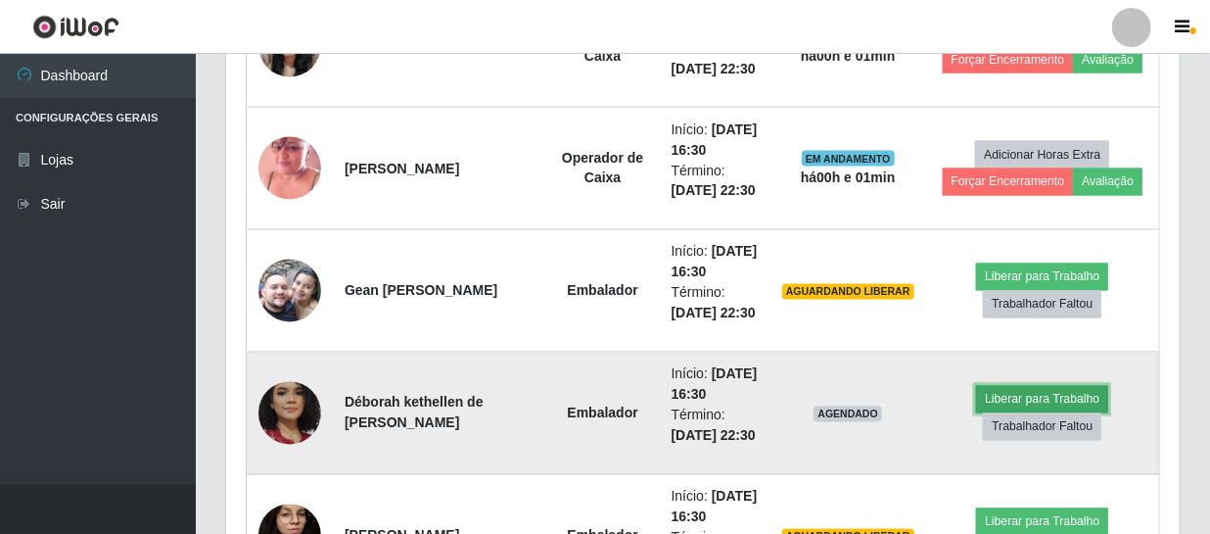
click at [1069, 401] on button "Liberar para Trabalho" at bounding box center [1042, 399] width 132 height 27
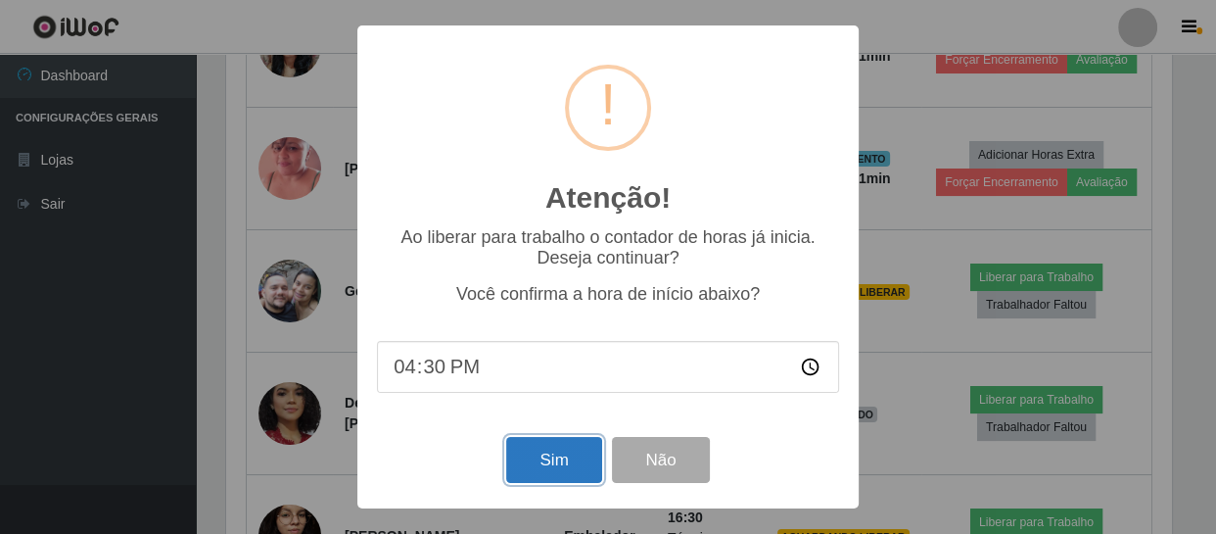
click at [555, 461] on button "Sim" at bounding box center [553, 460] width 95 height 46
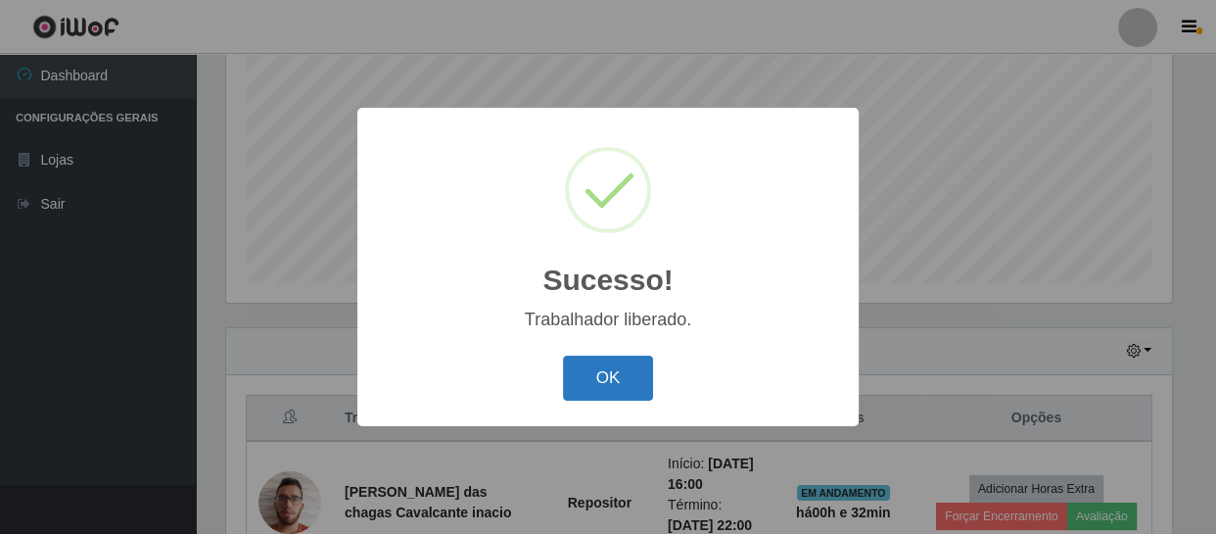
click at [575, 363] on button "OK" at bounding box center [608, 378] width 91 height 46
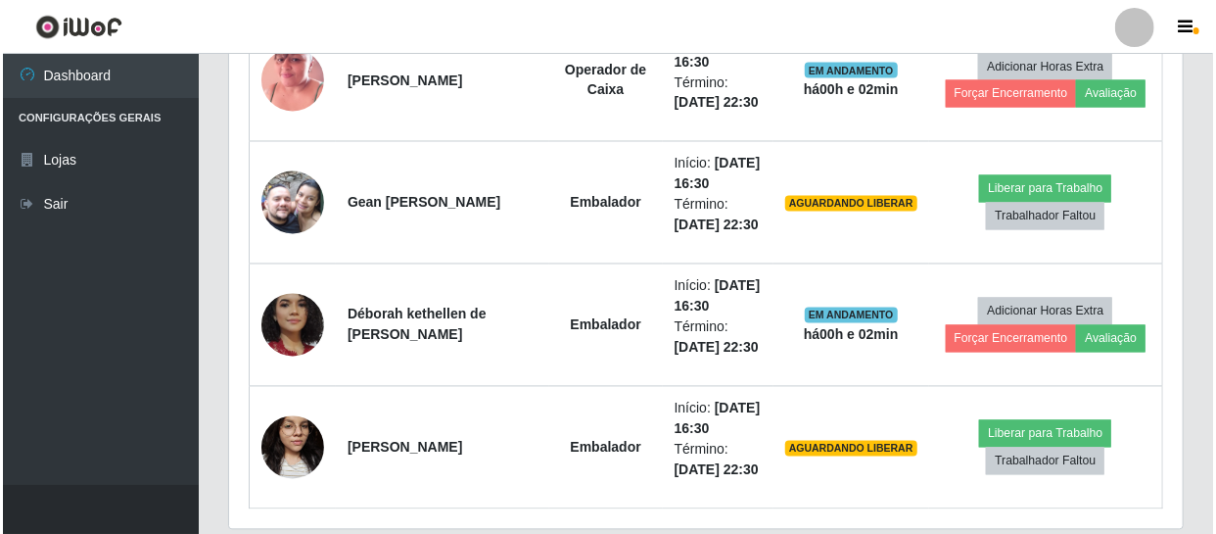
scroll to position [1575, 0]
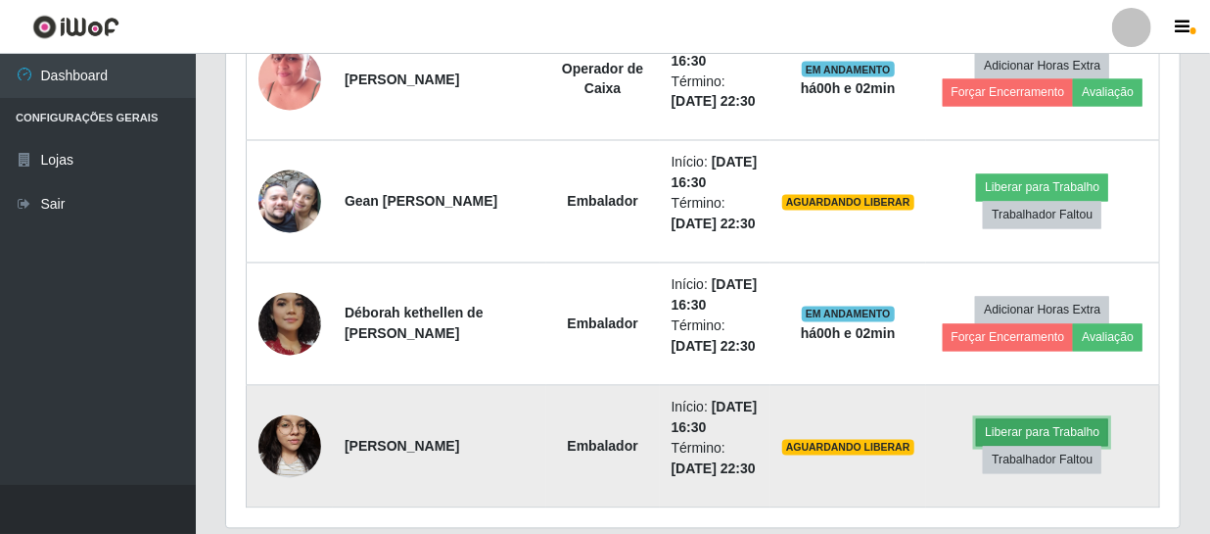
click at [1038, 436] on button "Liberar para Trabalho" at bounding box center [1042, 432] width 132 height 27
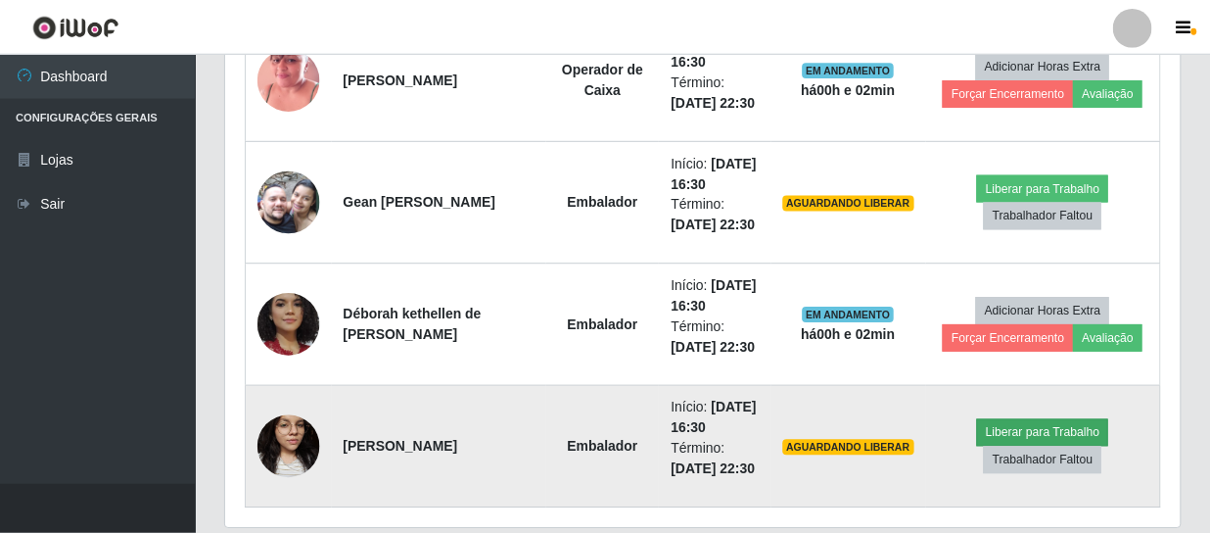
scroll to position [406, 945]
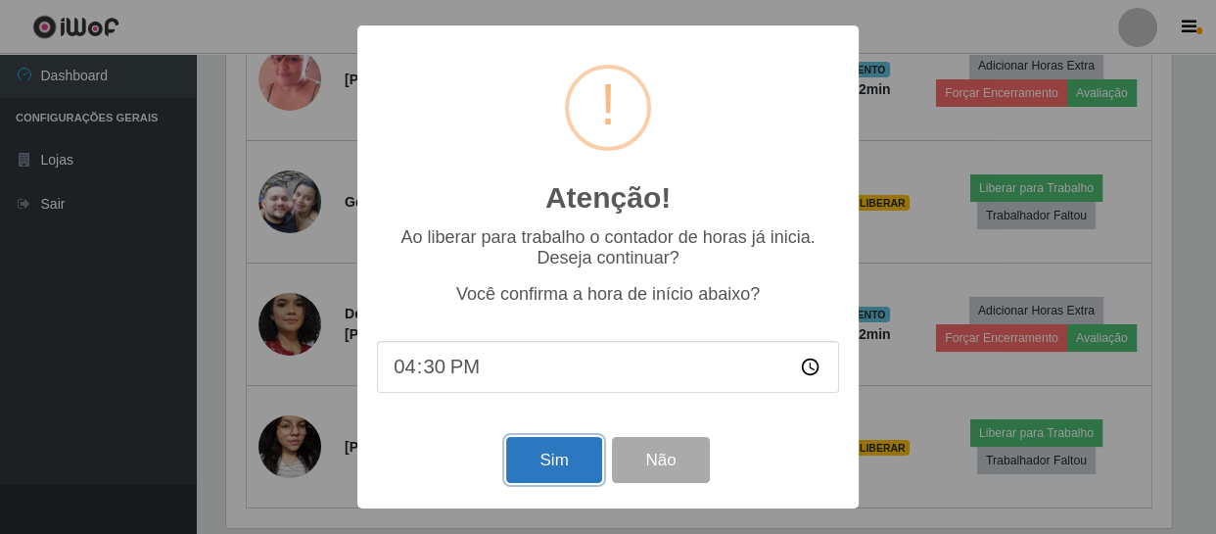
click at [568, 472] on button "Sim" at bounding box center [553, 460] width 95 height 46
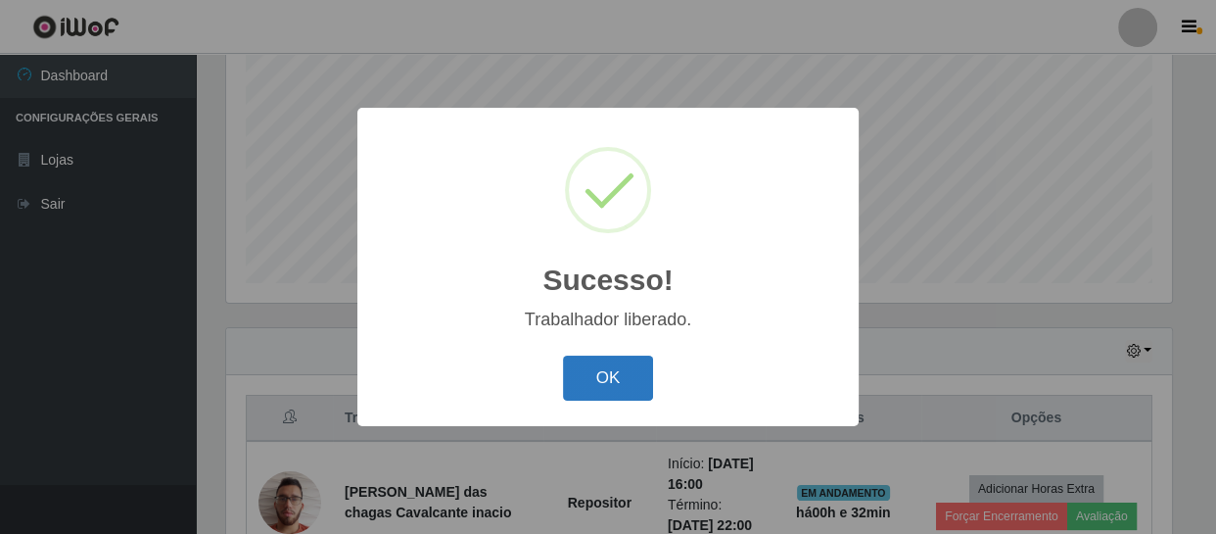
click at [607, 389] on button "OK" at bounding box center [608, 378] width 91 height 46
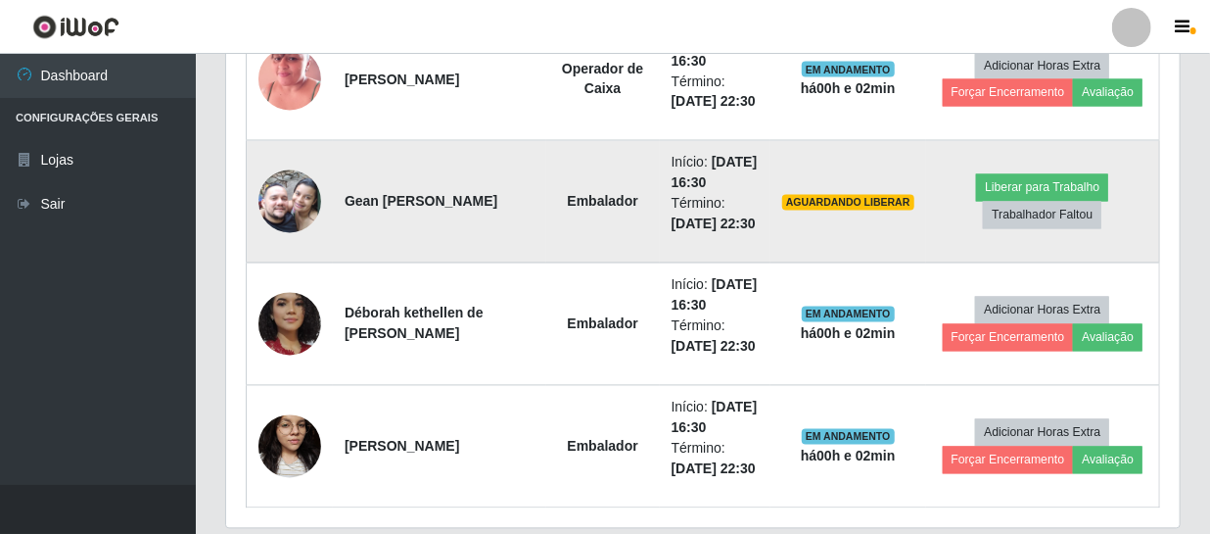
click at [296, 207] on img at bounding box center [290, 202] width 63 height 112
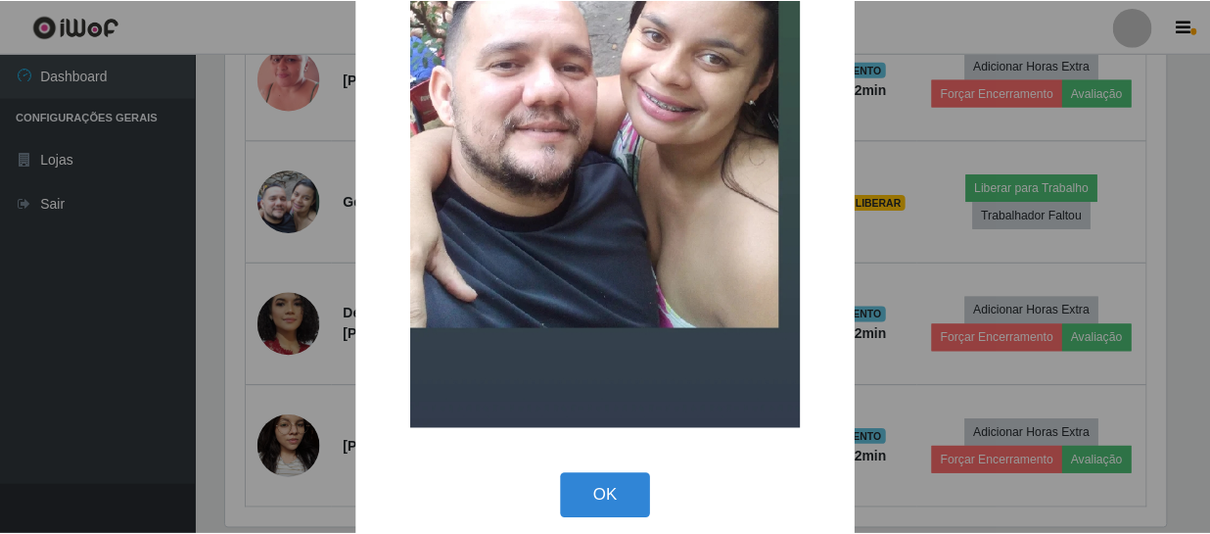
scroll to position [333, 0]
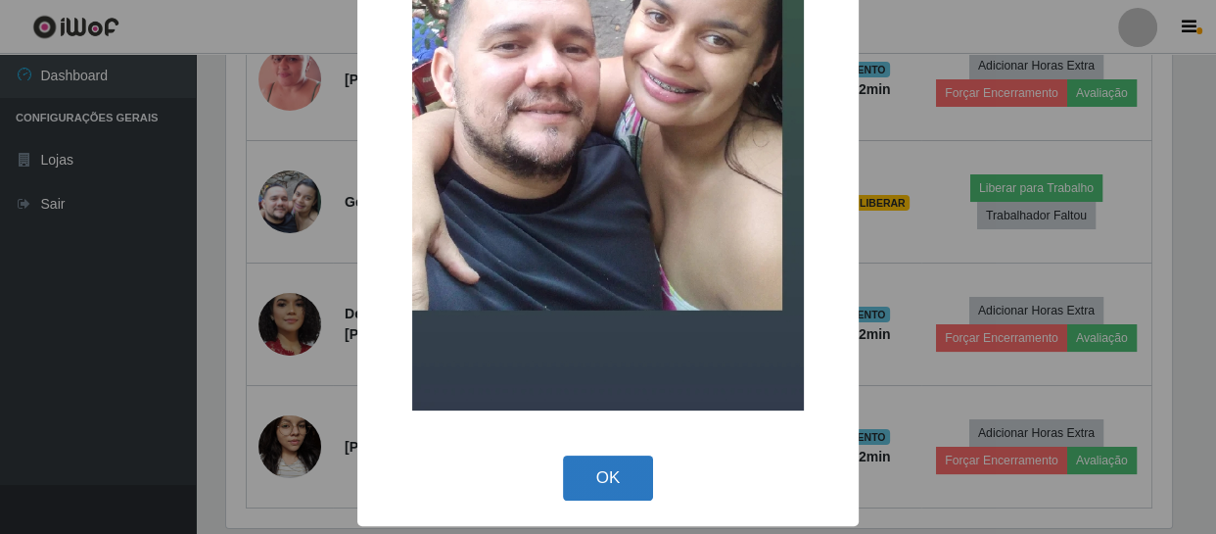
click at [630, 479] on button "OK" at bounding box center [608, 478] width 91 height 46
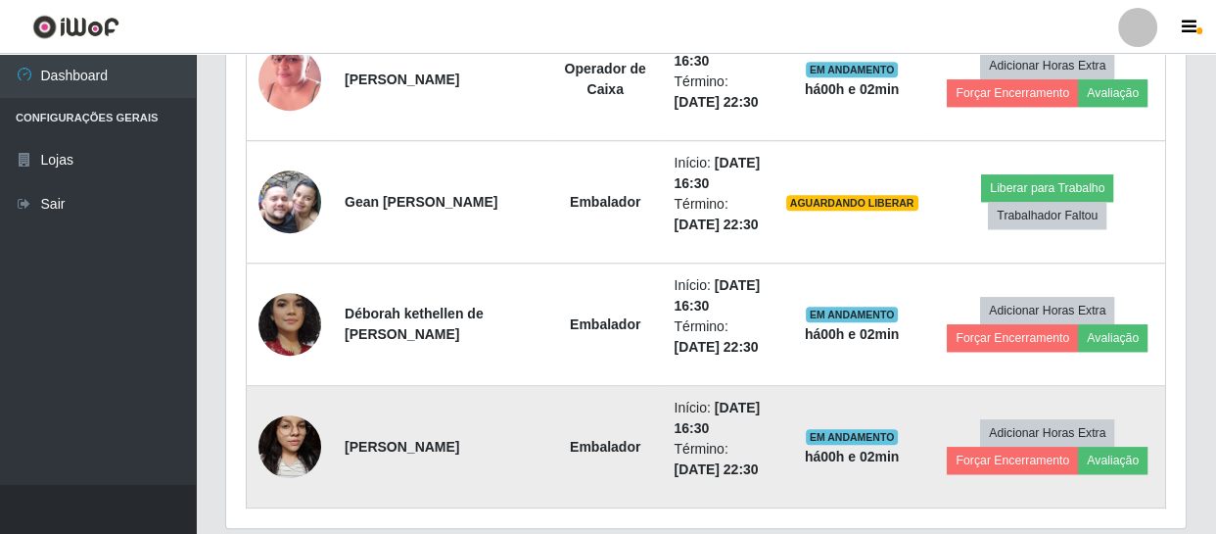
scroll to position [406, 954]
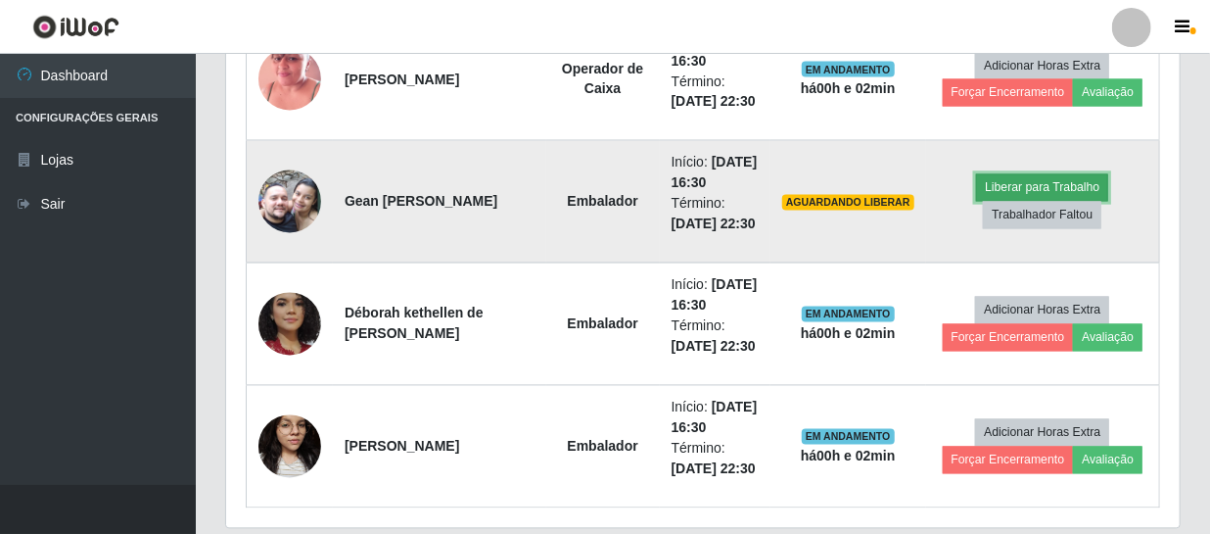
click at [993, 182] on button "Liberar para Trabalho" at bounding box center [1042, 187] width 132 height 27
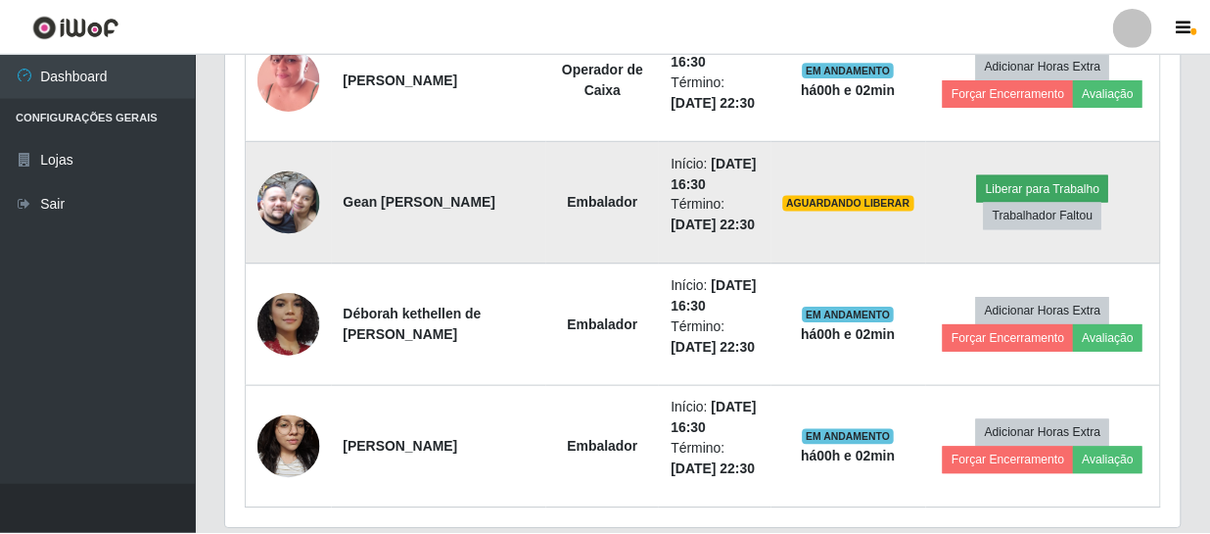
scroll to position [406, 945]
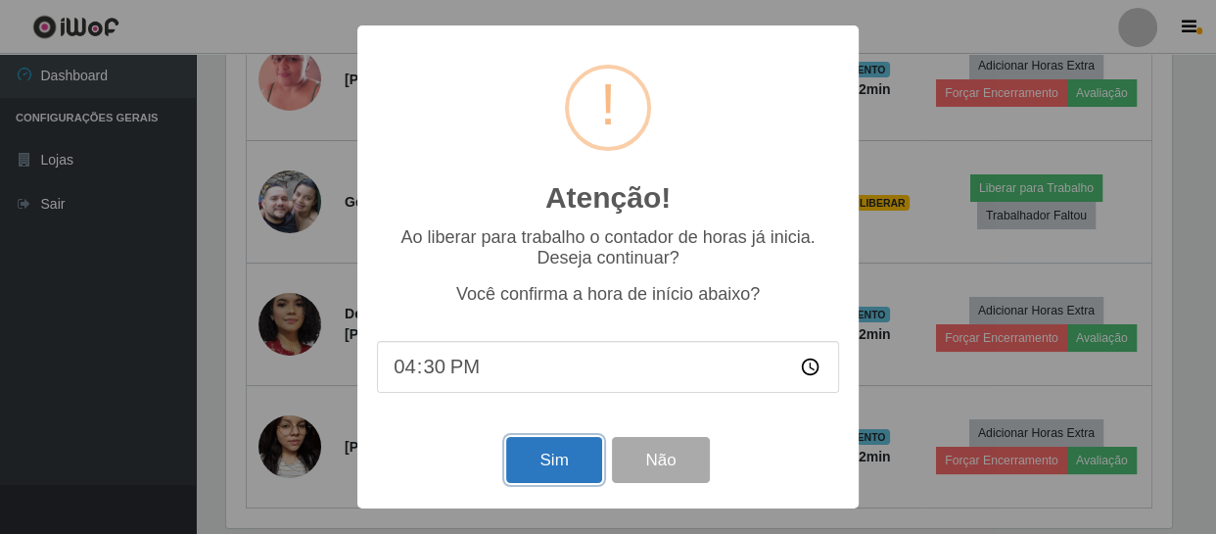
click at [562, 452] on button "Sim" at bounding box center [553, 460] width 95 height 46
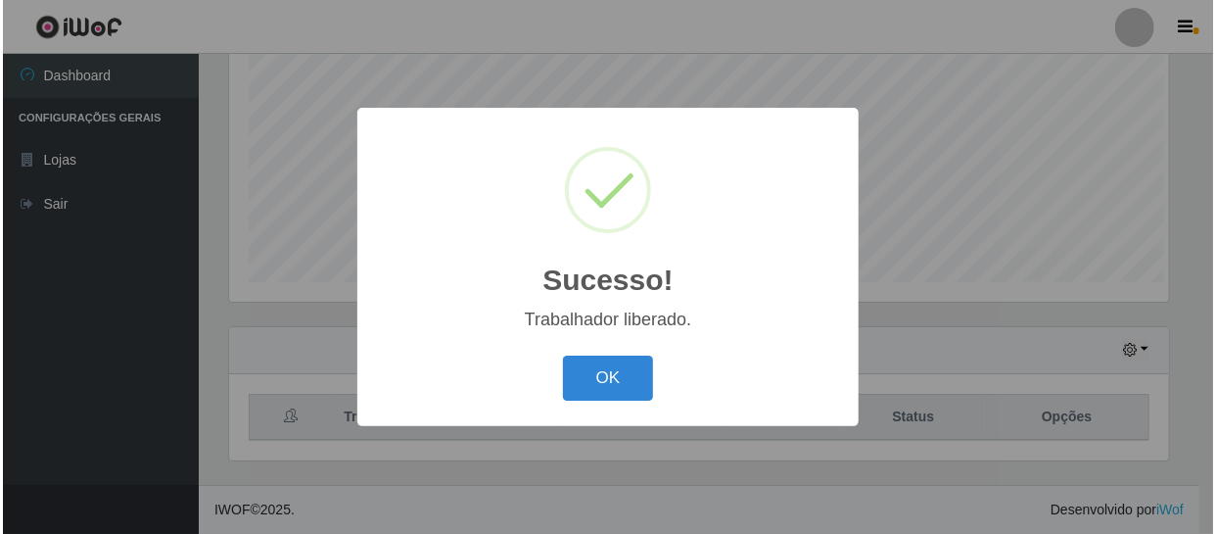
scroll to position [417, 0]
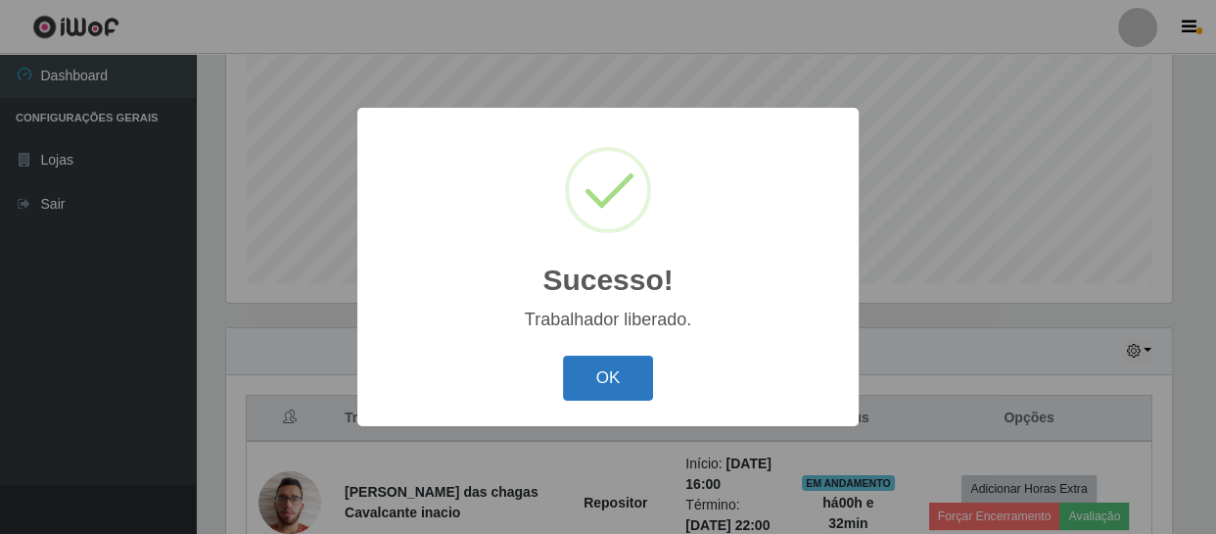
click at [581, 370] on button "OK" at bounding box center [608, 378] width 91 height 46
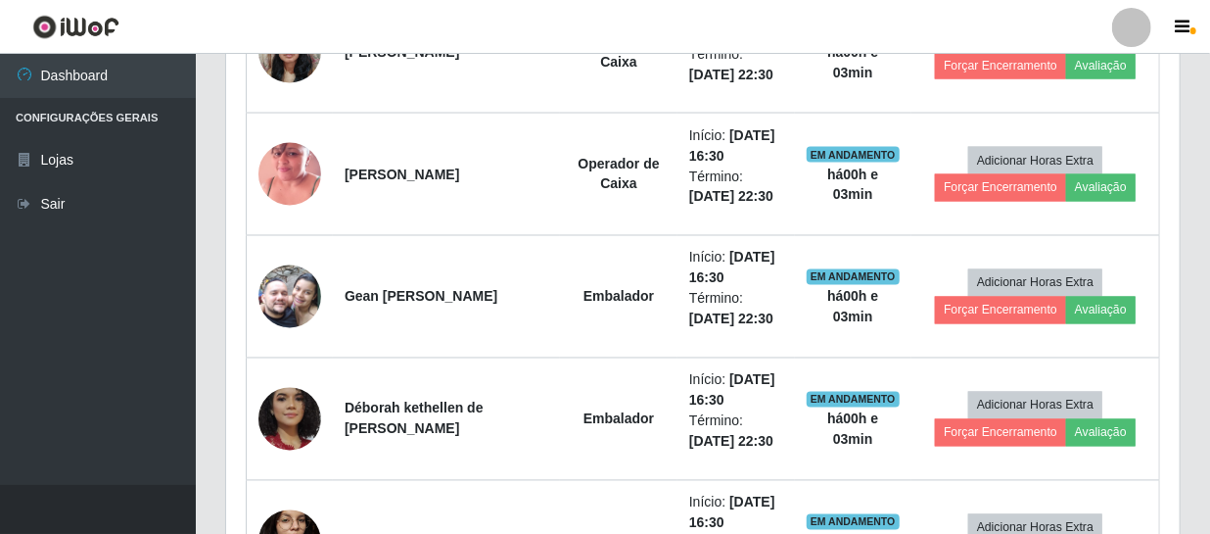
scroll to position [1575, 0]
